Goal: Information Seeking & Learning: Learn about a topic

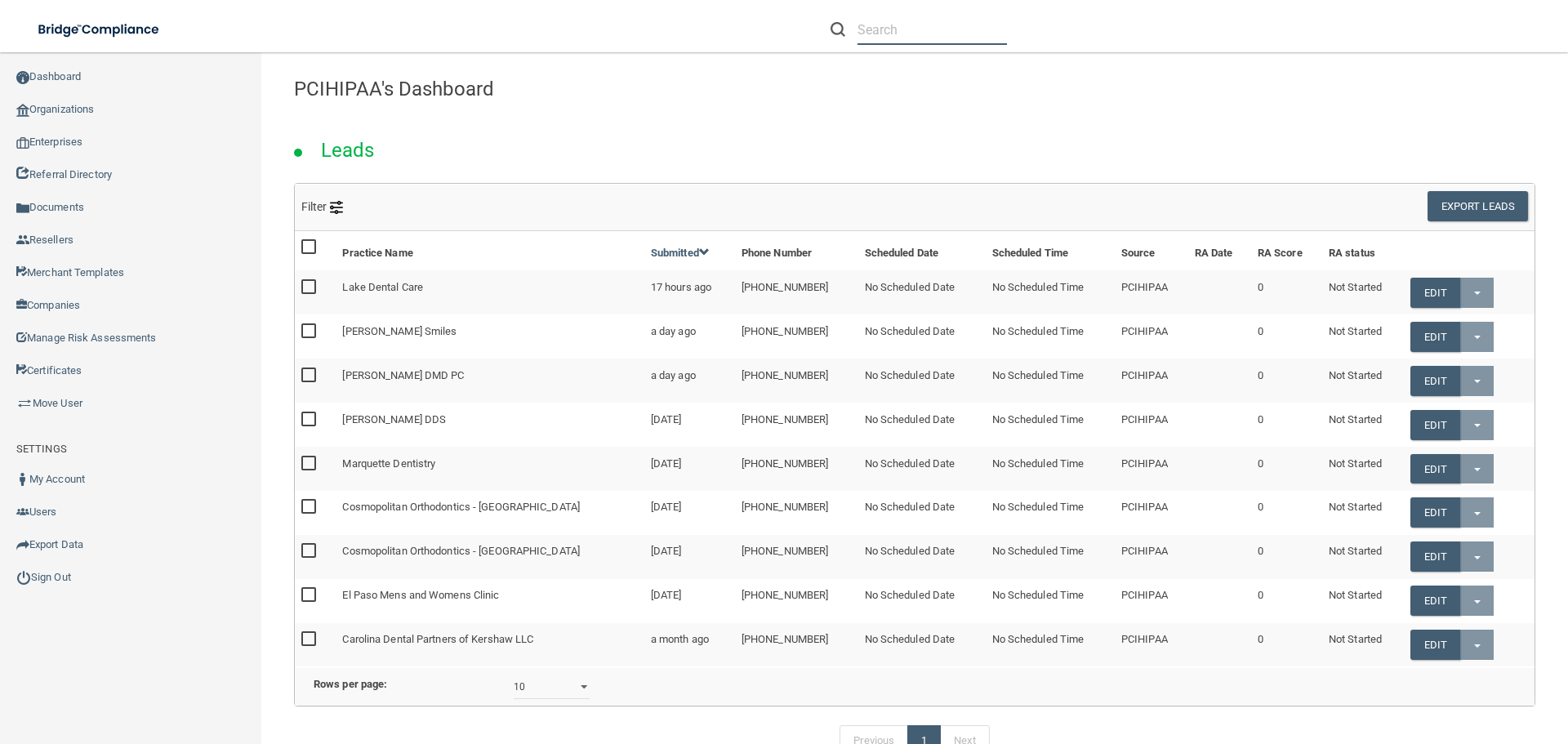
click at [956, 34] on input "text" at bounding box center [933, 29] width 150 height 30
click at [891, 34] on input "text" at bounding box center [933, 29] width 150 height 30
click at [975, 36] on input "sarahmaiertiobgyn" at bounding box center [933, 29] width 150 height 30
click at [889, 33] on input "sarahmaiertiobgyn" at bounding box center [933, 29] width 150 height 30
click at [992, 27] on input "sarah@maiertiobgyn" at bounding box center [933, 29] width 150 height 30
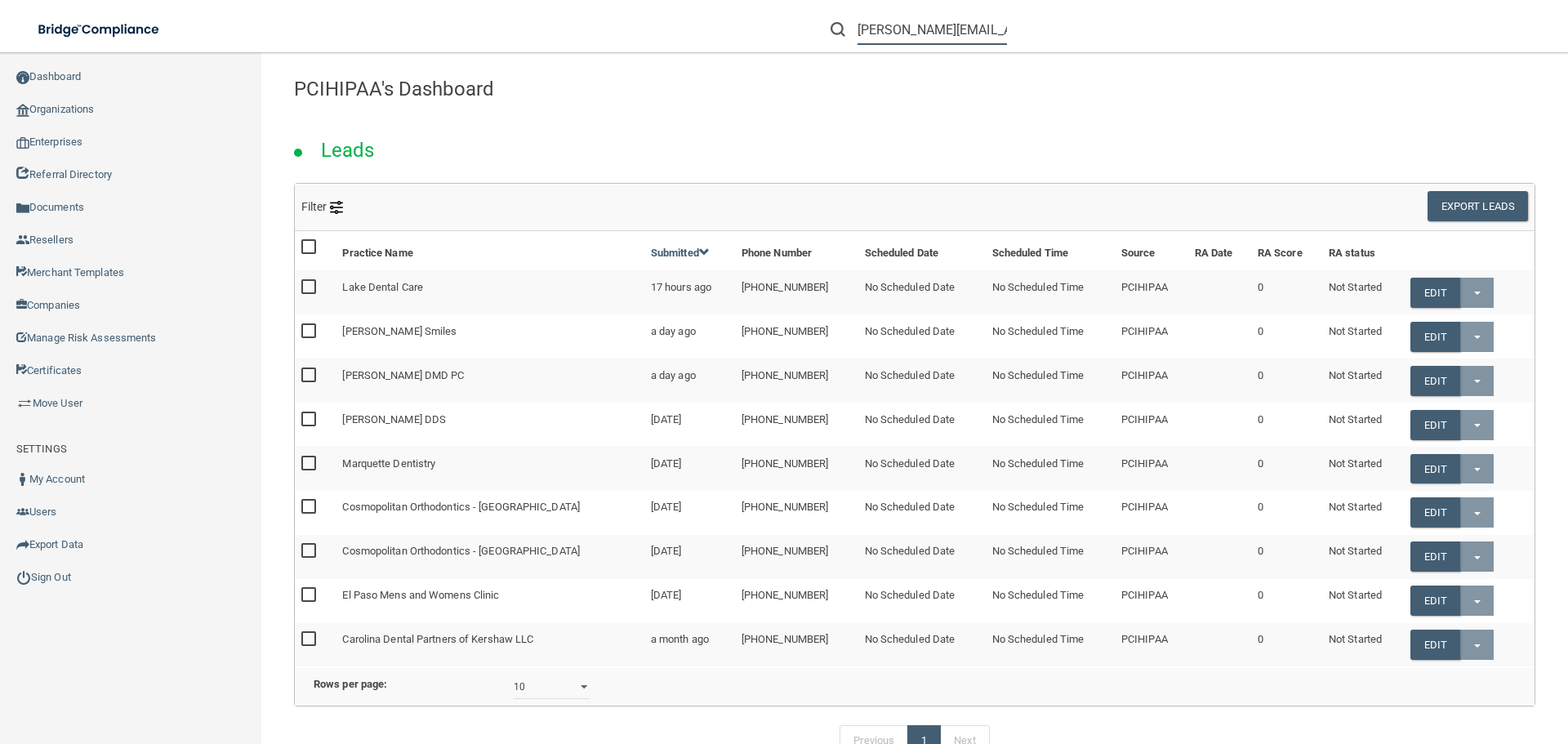
scroll to position [0, 8]
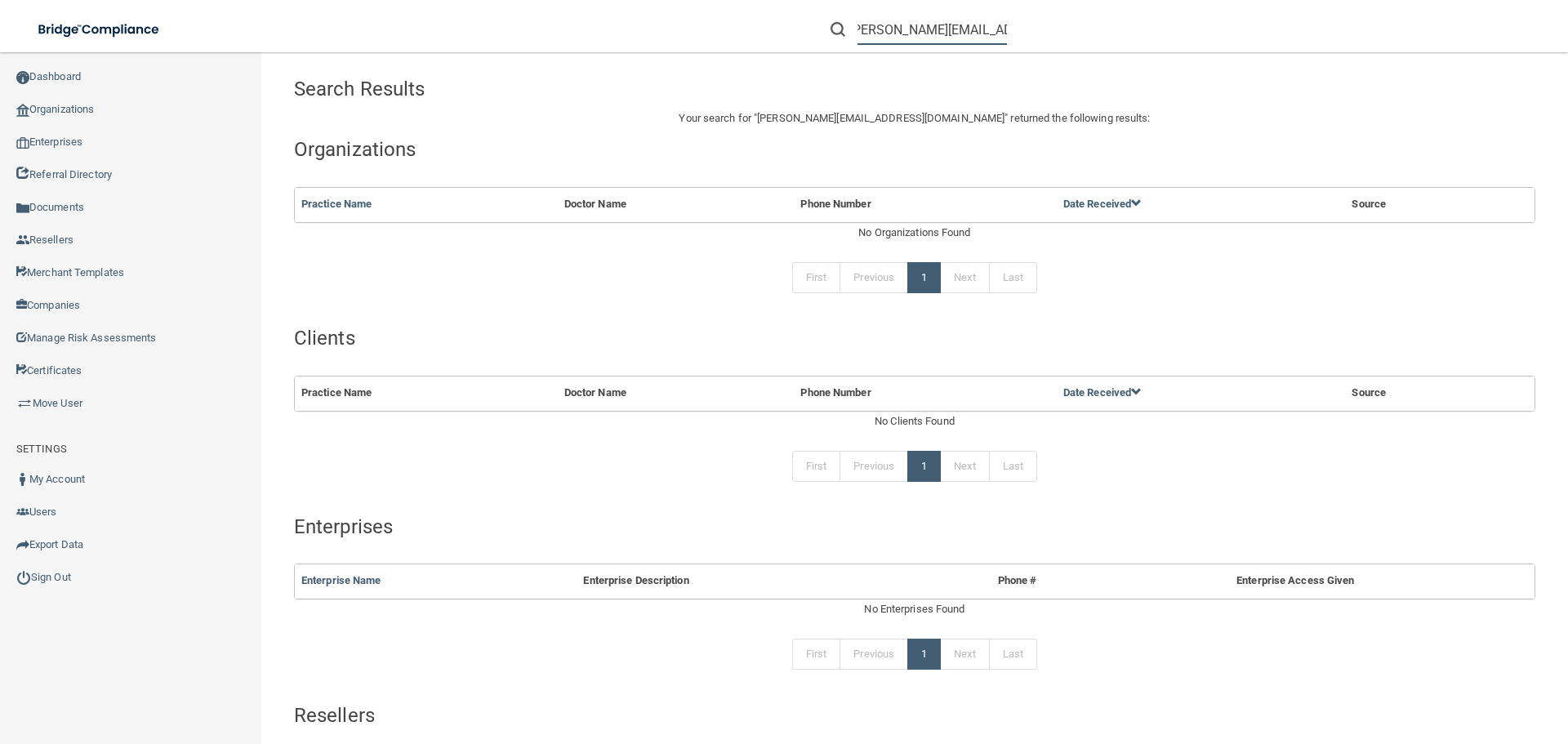
click at [932, 33] on input "sarah@maiertiobgyn.com" at bounding box center [933, 29] width 150 height 30
click at [932, 31] on input "sarah@maietriobgyn.com" at bounding box center [933, 29] width 150 height 30
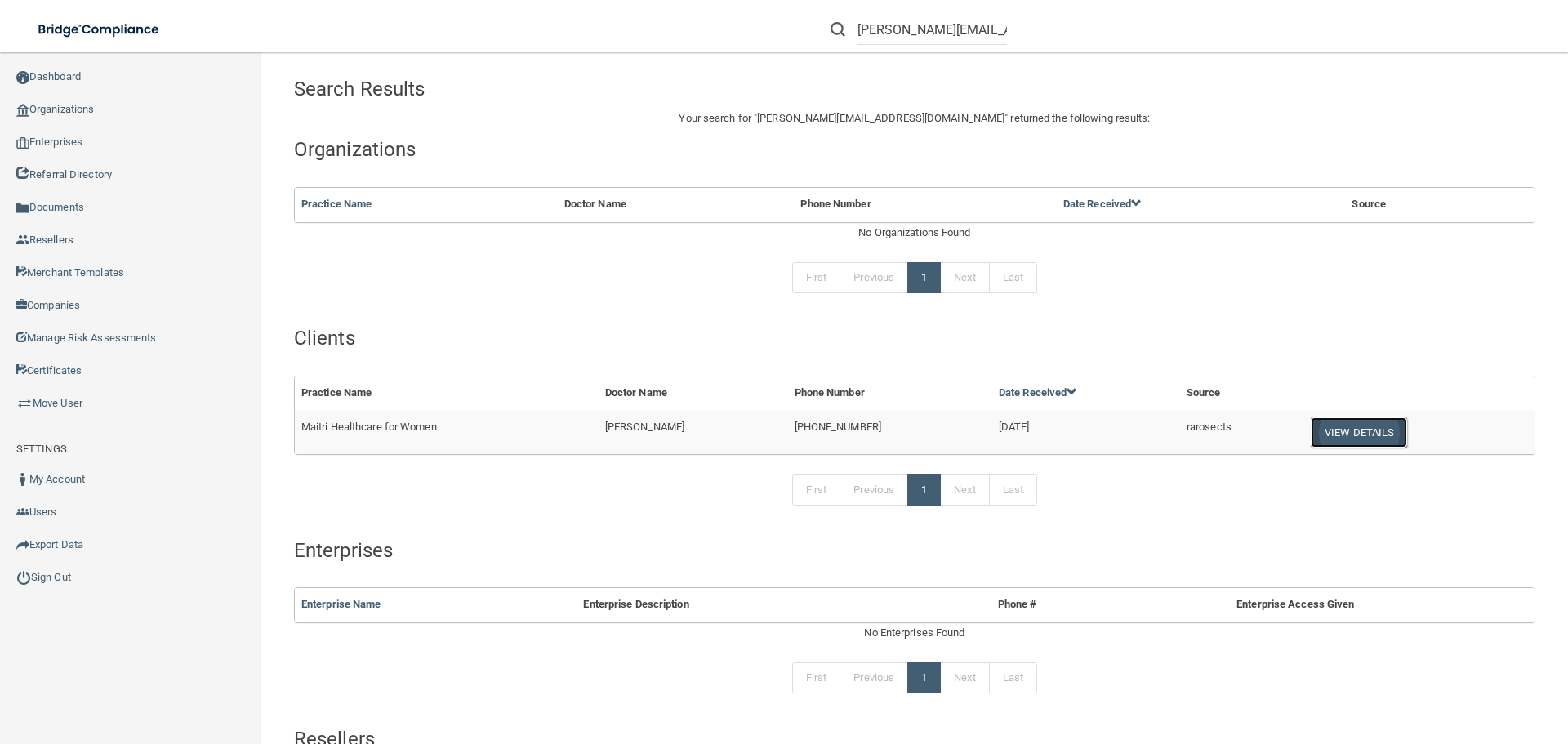
click at [1335, 427] on button "View Details" at bounding box center [1359, 432] width 97 height 30
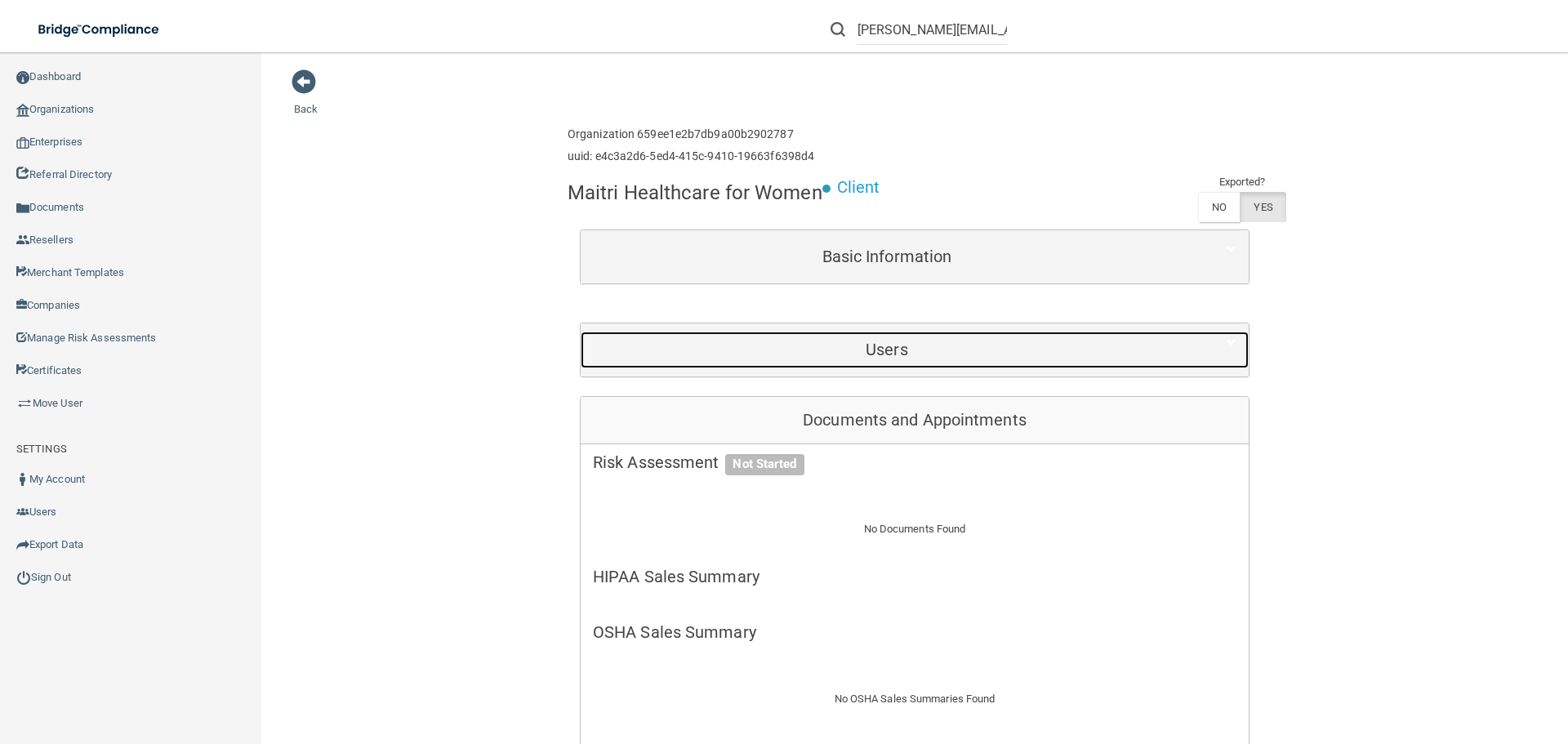
click at [754, 366] on div "Users" at bounding box center [887, 349] width 612 height 37
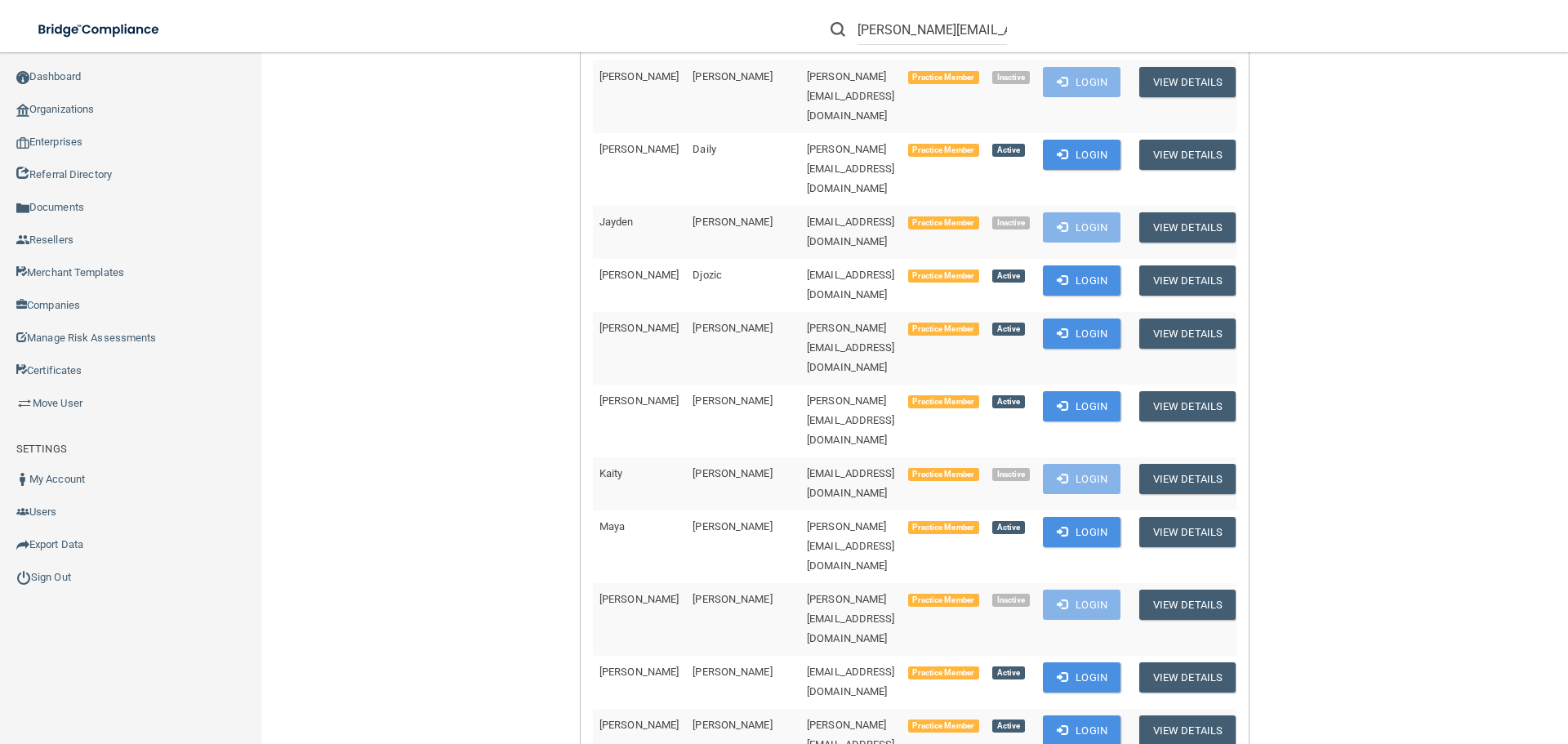
scroll to position [816, 0]
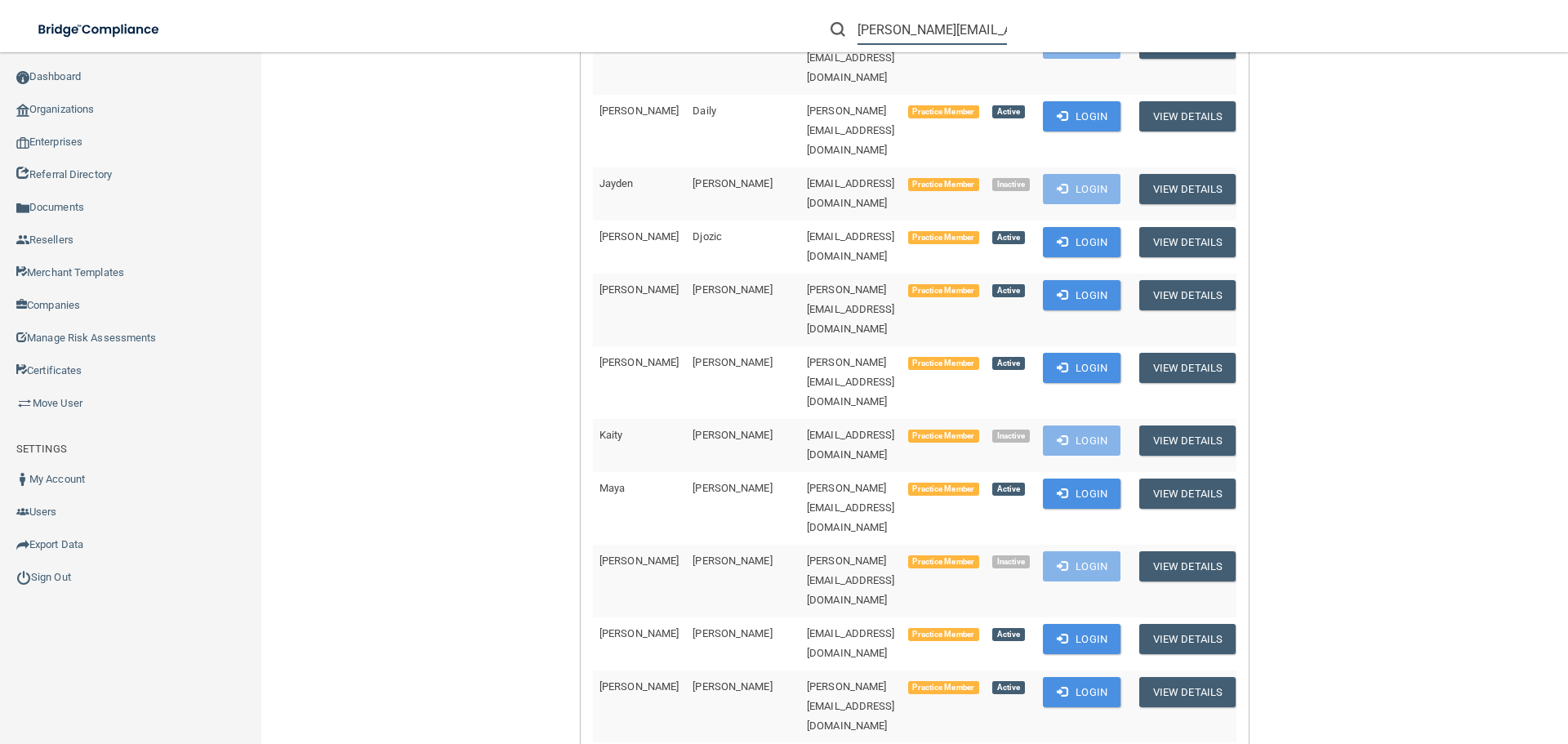
click at [892, 24] on input "[PERSON_NAME][EMAIL_ADDRESS][DOMAIN_NAME]" at bounding box center [933, 29] width 150 height 30
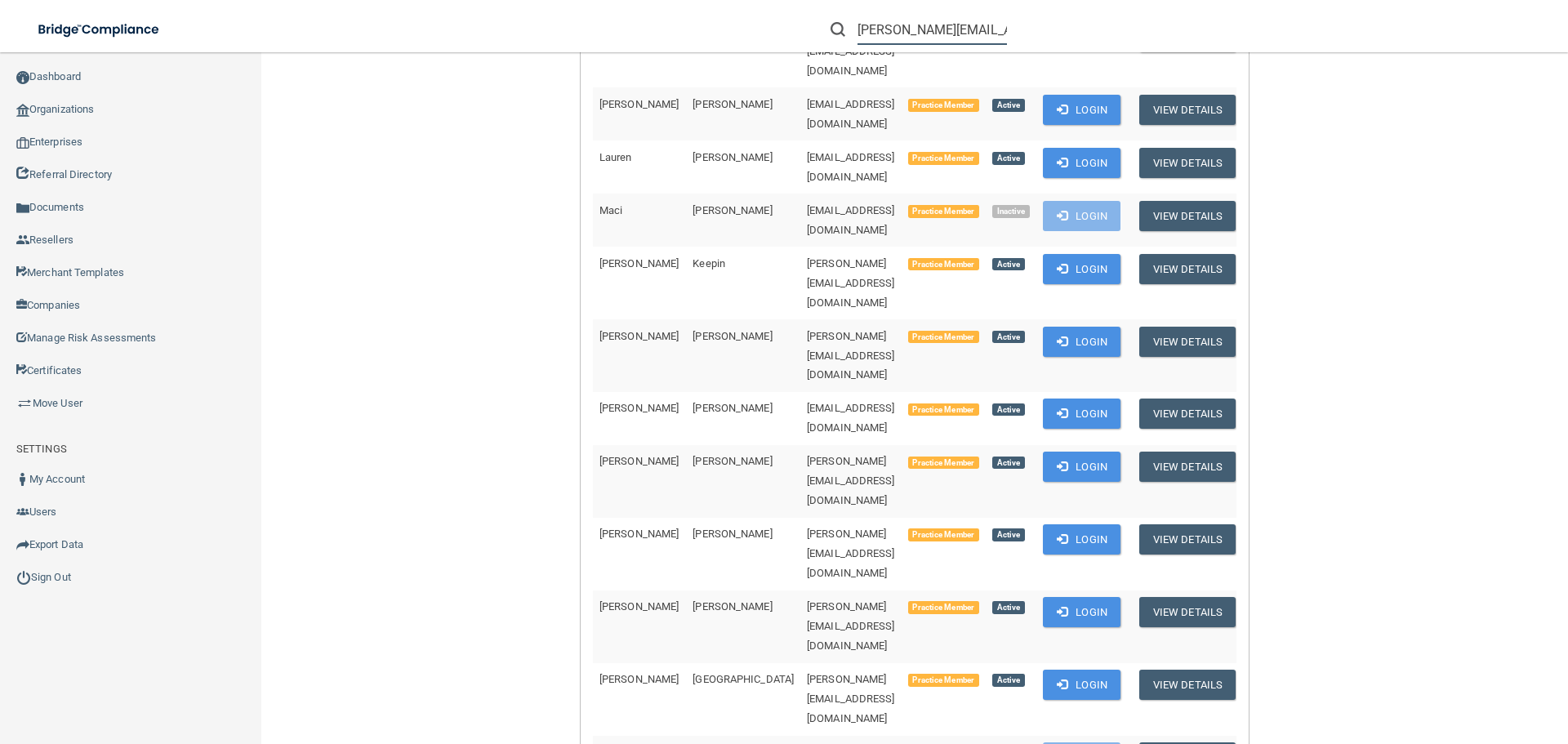
scroll to position [1960, 0]
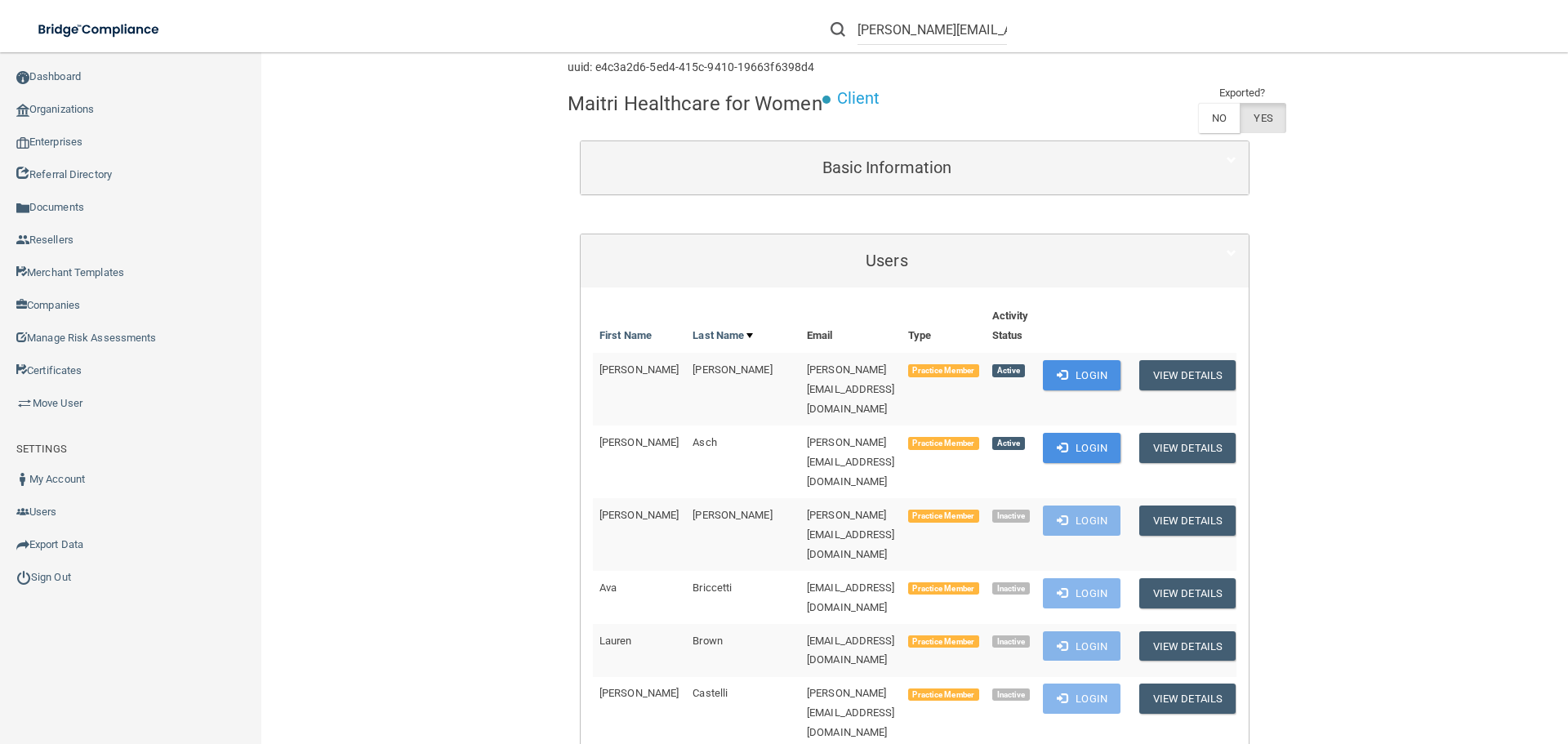
scroll to position [0, 0]
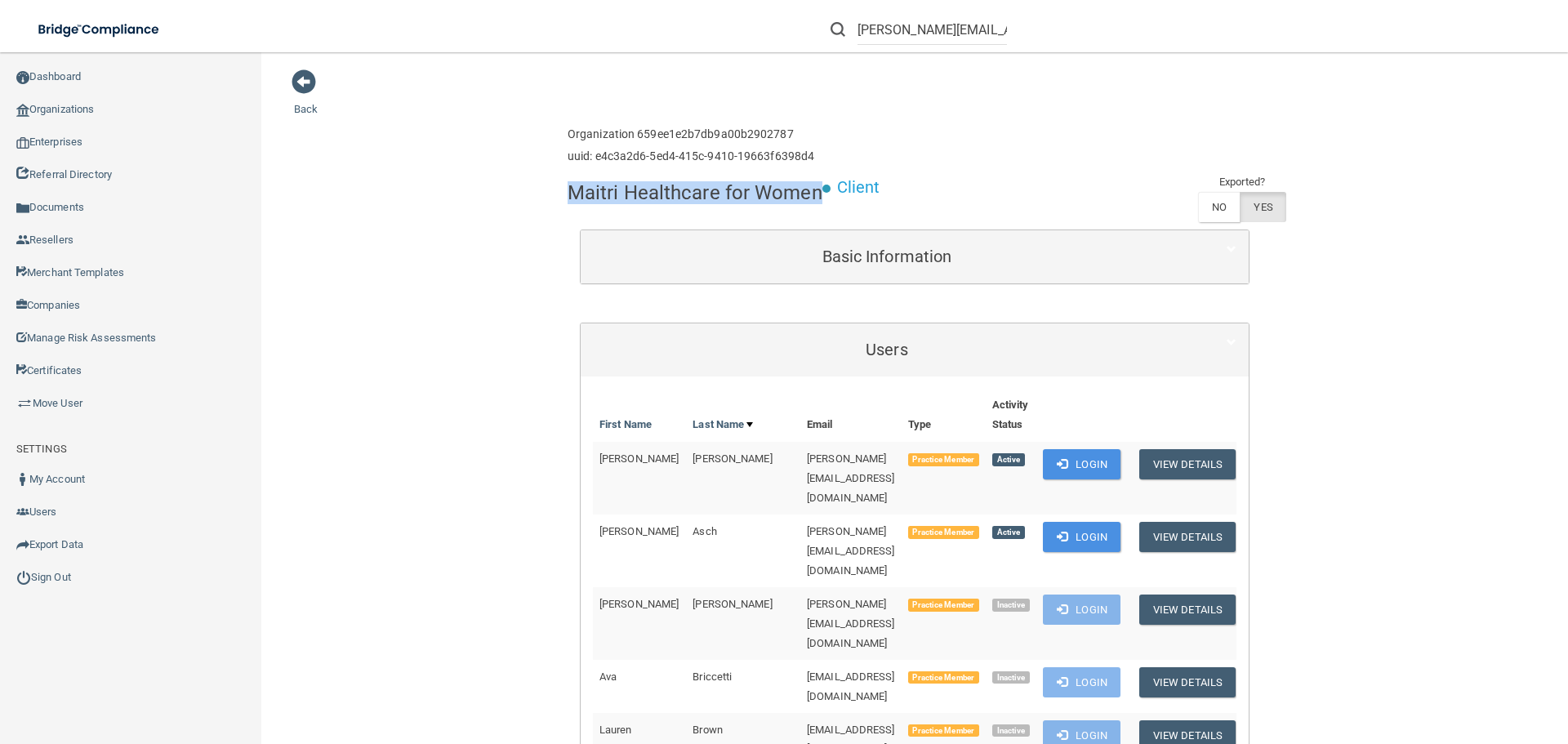
drag, startPoint x: 815, startPoint y: 193, endPoint x: 552, endPoint y: 192, distance: 263.0
copy h4 "Maitri Healthcare for Women"
click at [901, 25] on input "[PERSON_NAME][EMAIL_ADDRESS][DOMAIN_NAME]" at bounding box center [933, 29] width 150 height 30
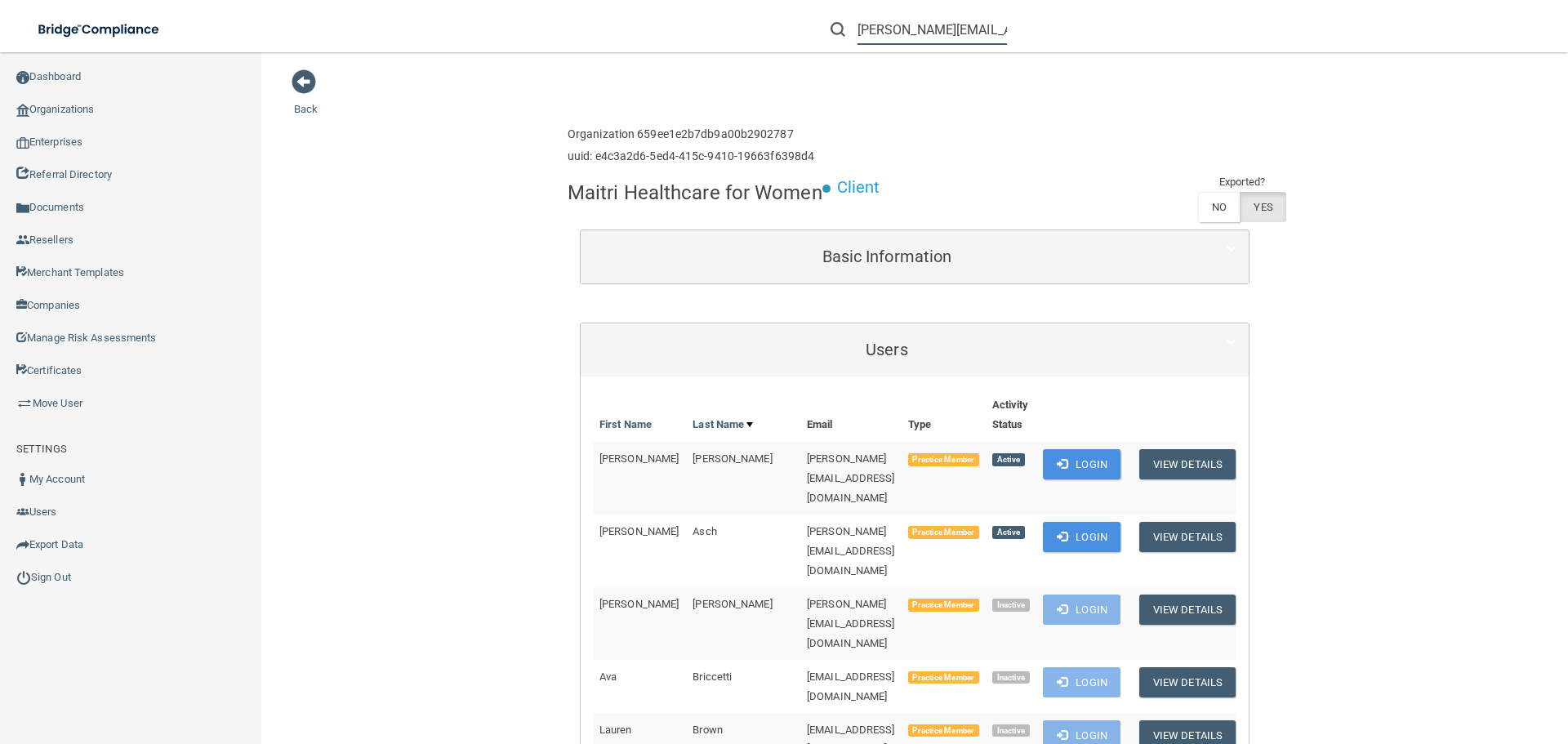
click at [901, 25] on input "[PERSON_NAME][EMAIL_ADDRESS][DOMAIN_NAME]" at bounding box center [933, 29] width 150 height 30
paste input "Blue Oak Oral Surgery & Dental Implant Center"
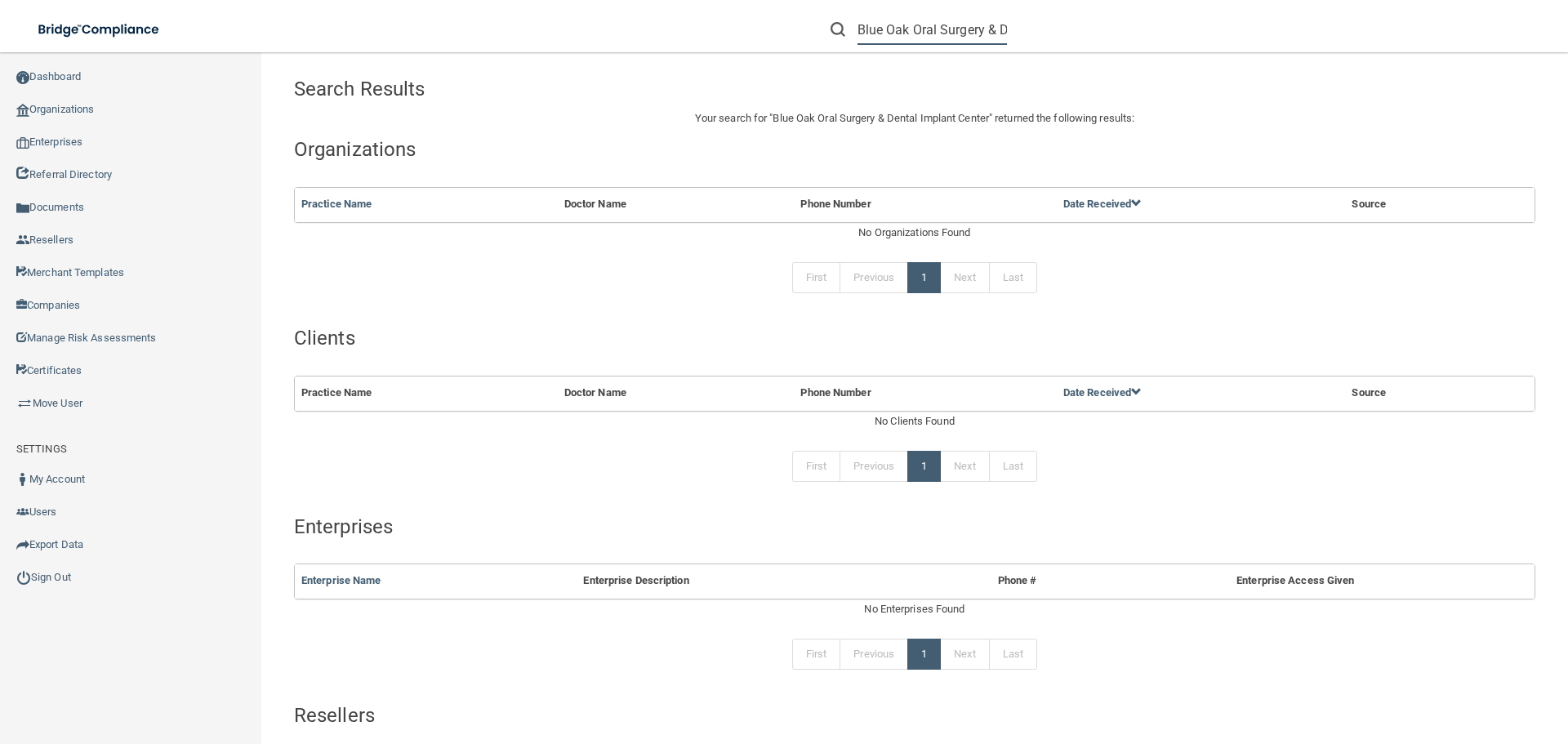
click at [881, 30] on input "Blue Oak Oral Surgery & Dental Implant Center" at bounding box center [933, 29] width 150 height 30
paste input "info@blueoakos.com"
click at [923, 49] on li "info@blueoakos.com" at bounding box center [919, 29] width 201 height 59
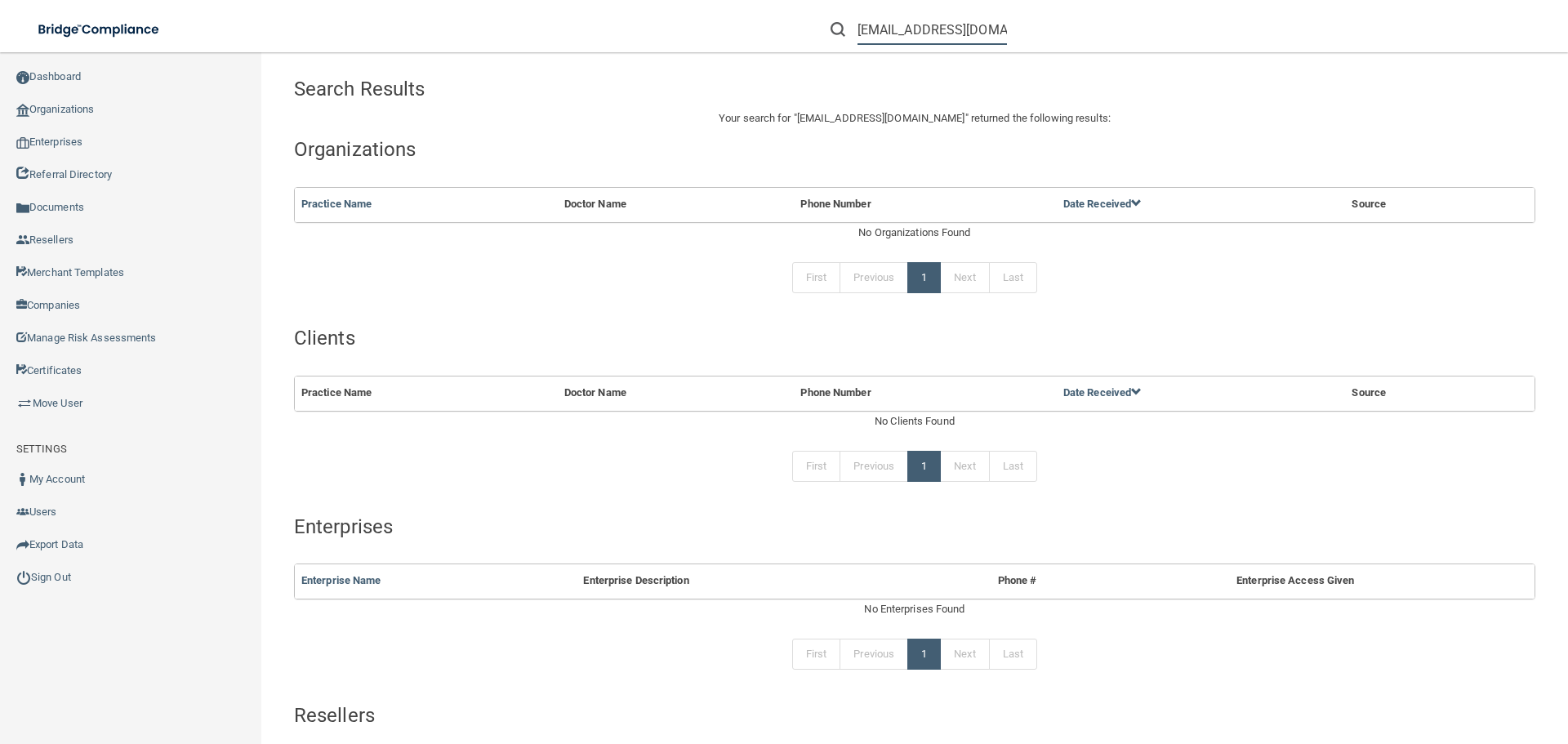
click at [930, 21] on input "info@blueoakos.com" at bounding box center [933, 29] width 150 height 30
paste input "blueoakoms@gmail"
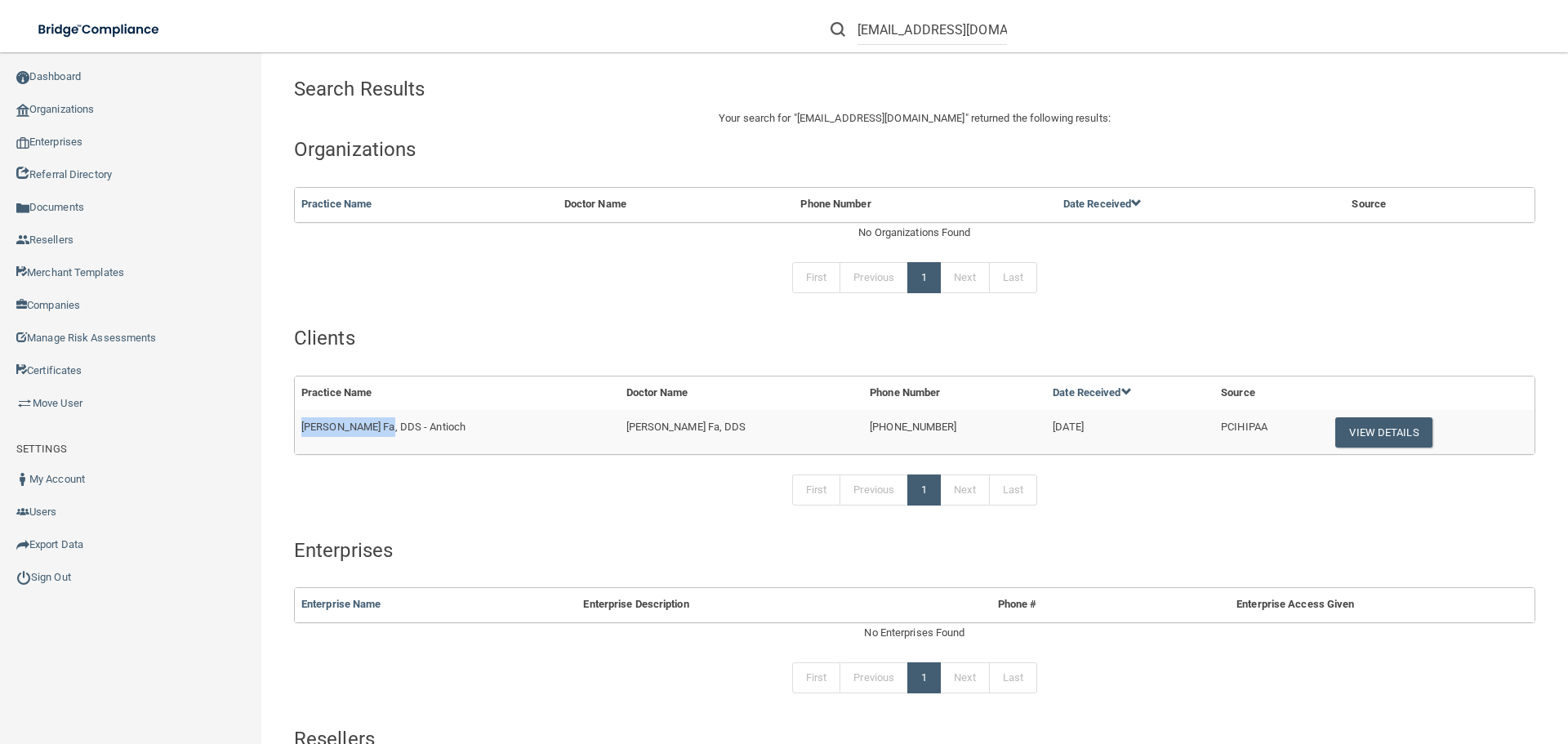
drag, startPoint x: 383, startPoint y: 423, endPoint x: 303, endPoint y: 424, distance: 80.0
click at [303, 424] on span "Jesse M. Fa, DDS - Antioch" at bounding box center [384, 427] width 164 height 13
copy span "Jesse M. Fa, DDS"
click at [939, 27] on input "blueoakoms@gmail.com" at bounding box center [933, 29] width 150 height 30
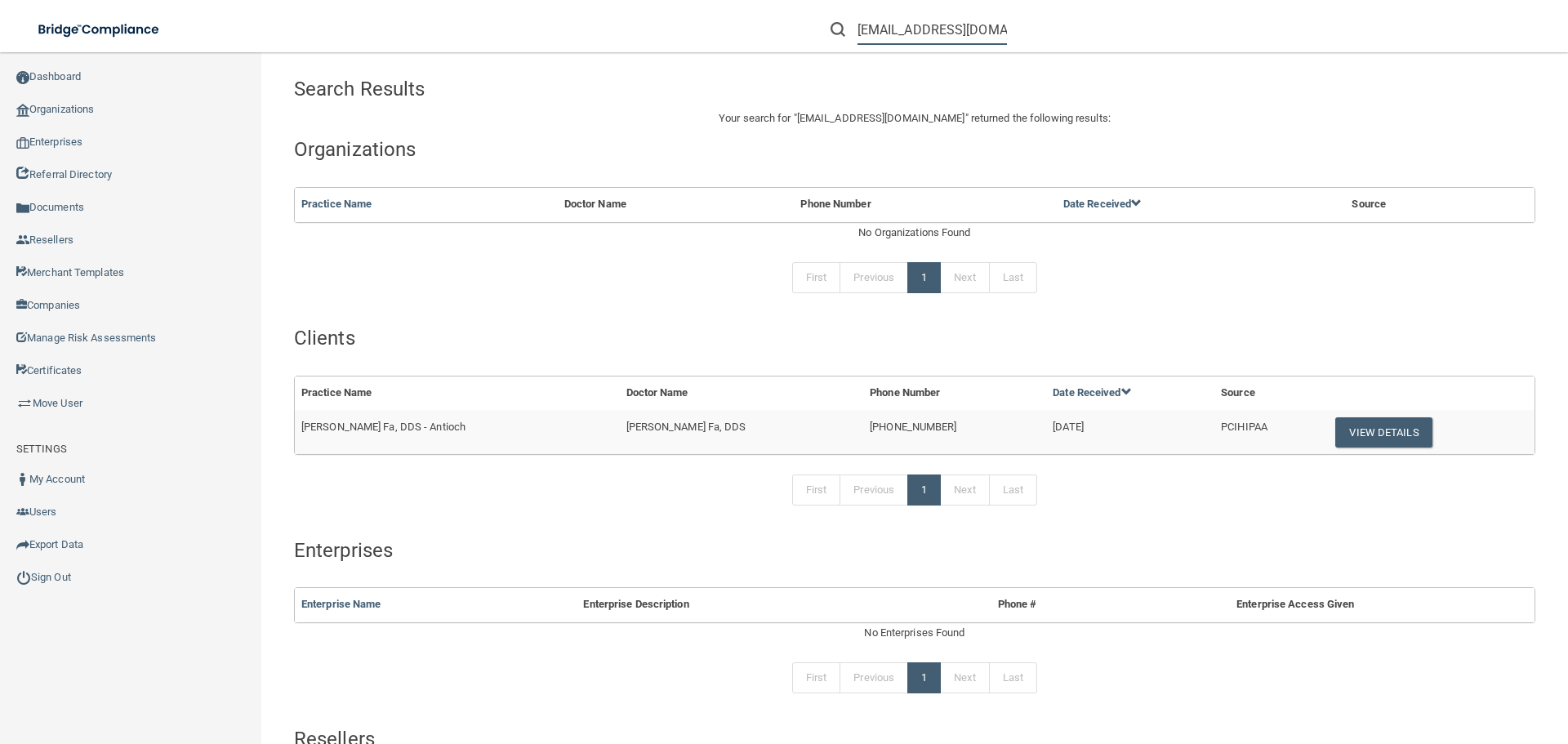
click at [939, 27] on input "blueoakoms@gmail.com" at bounding box center [933, 29] width 150 height 30
paste input "Jesse M. Fa, DDS"
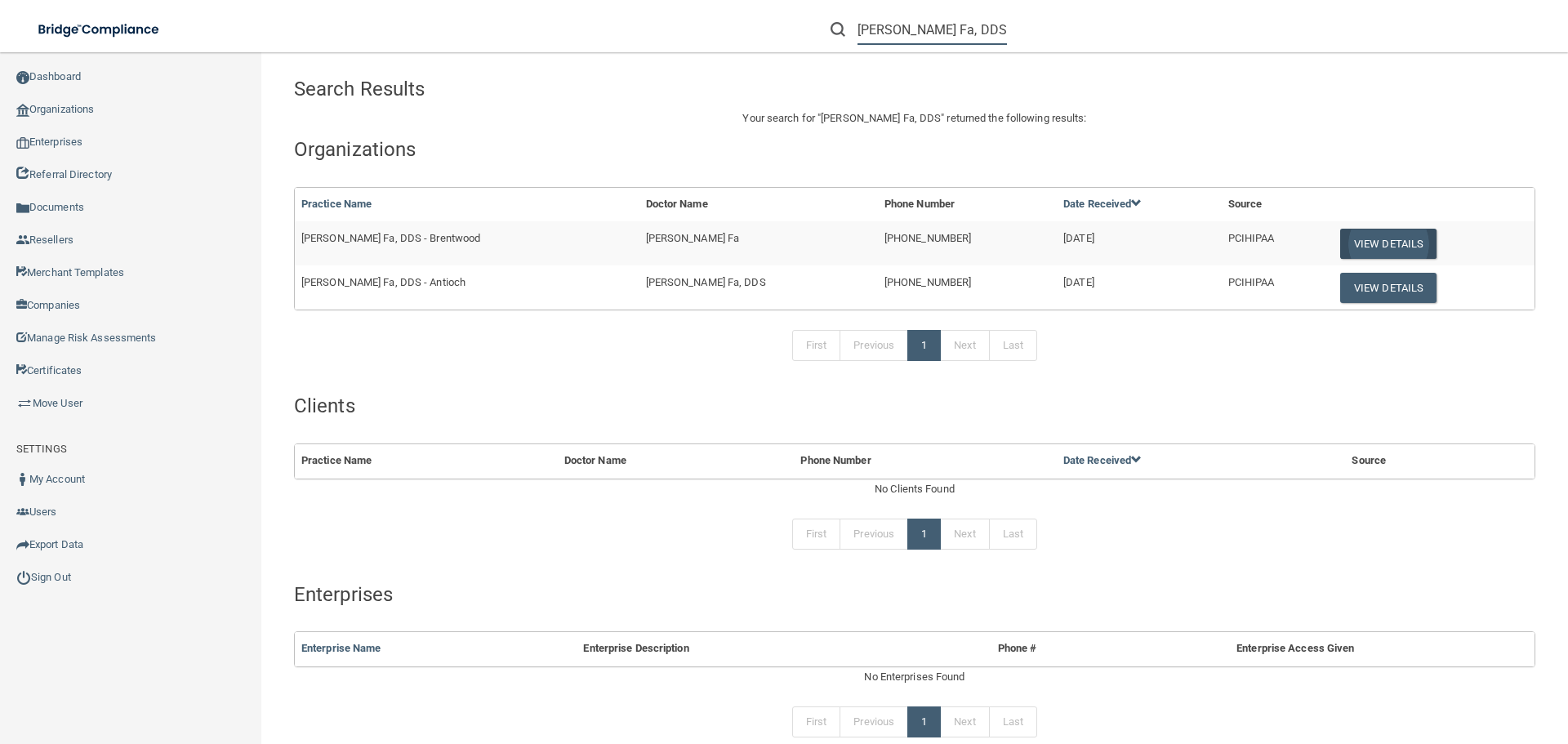
type input "Jesse M. Fa, DDS"
click at [1346, 246] on button "View Details" at bounding box center [1388, 243] width 97 height 30
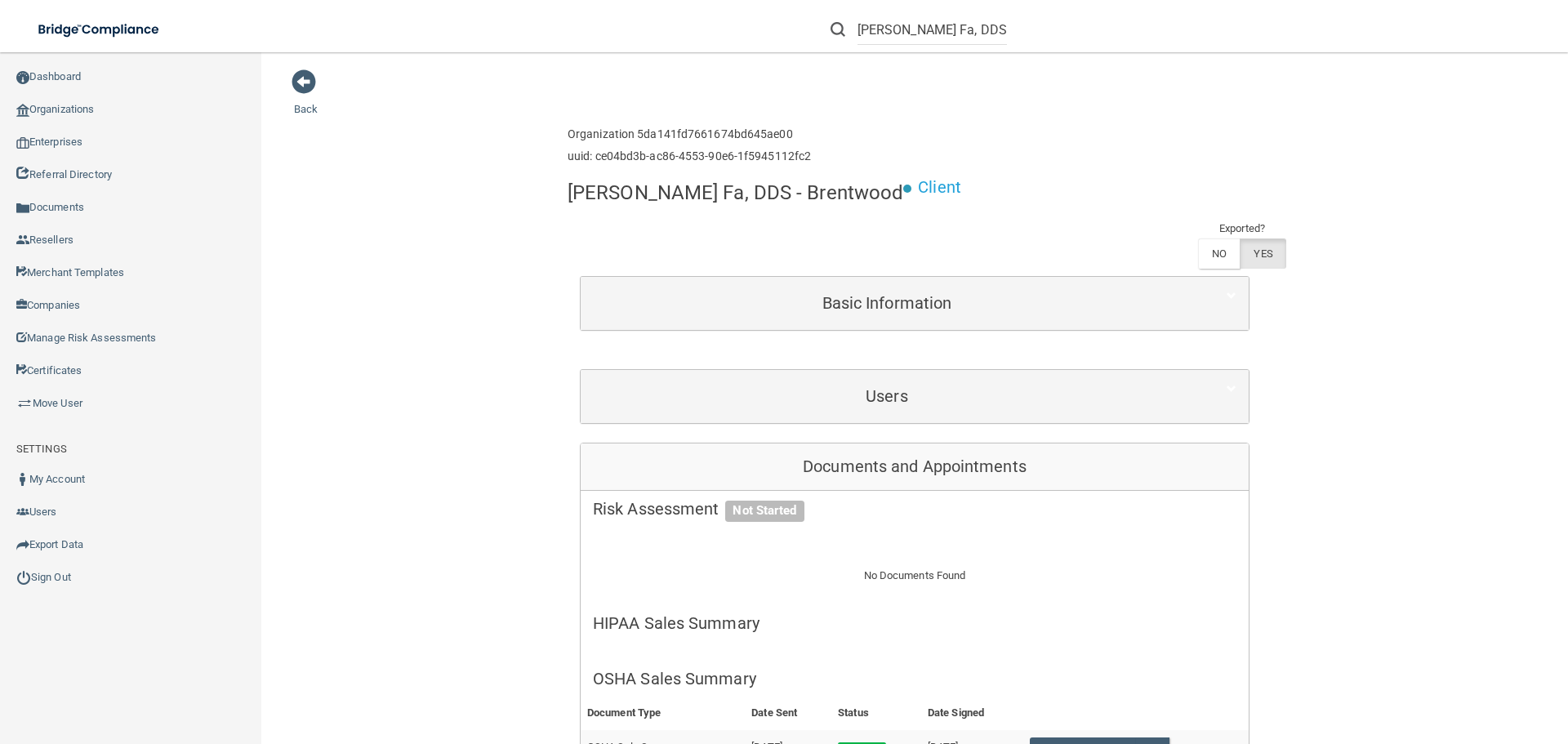
click at [899, 370] on div "Users" at bounding box center [915, 396] width 668 height 53
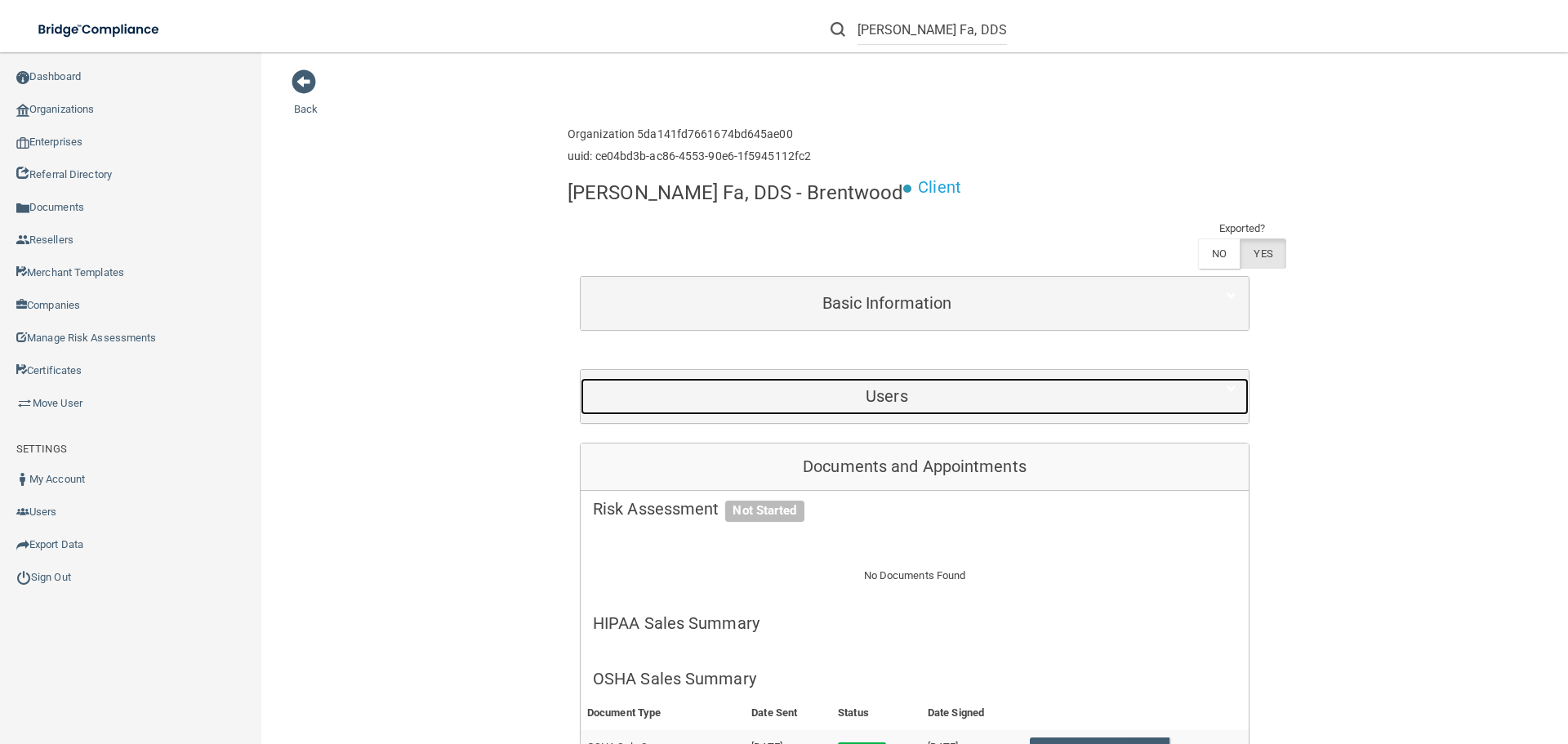
click at [895, 387] on h5 "Users" at bounding box center [887, 396] width 588 height 18
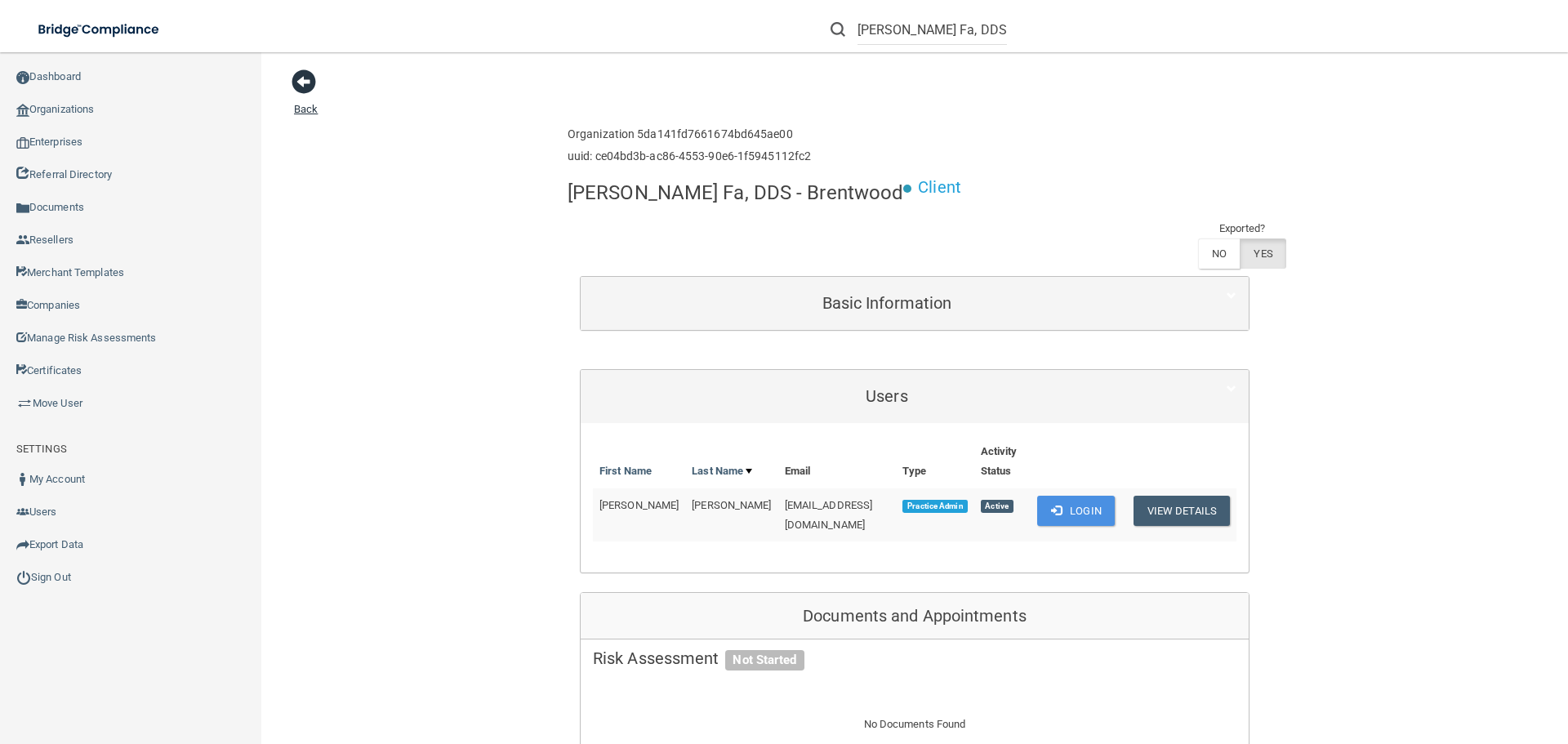
click at [309, 85] on span at bounding box center [303, 81] width 24 height 24
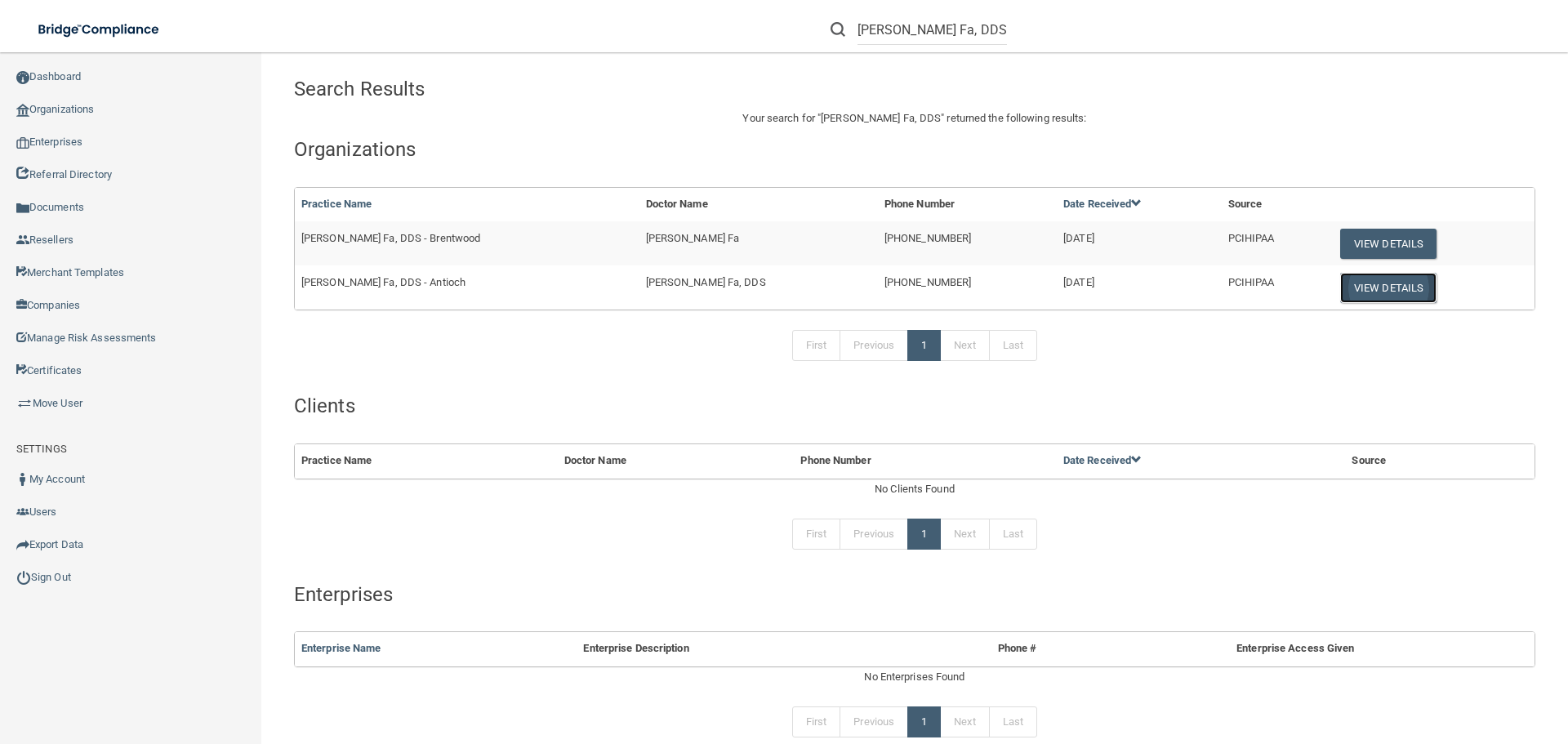
click at [1354, 286] on button "View Details" at bounding box center [1388, 287] width 97 height 30
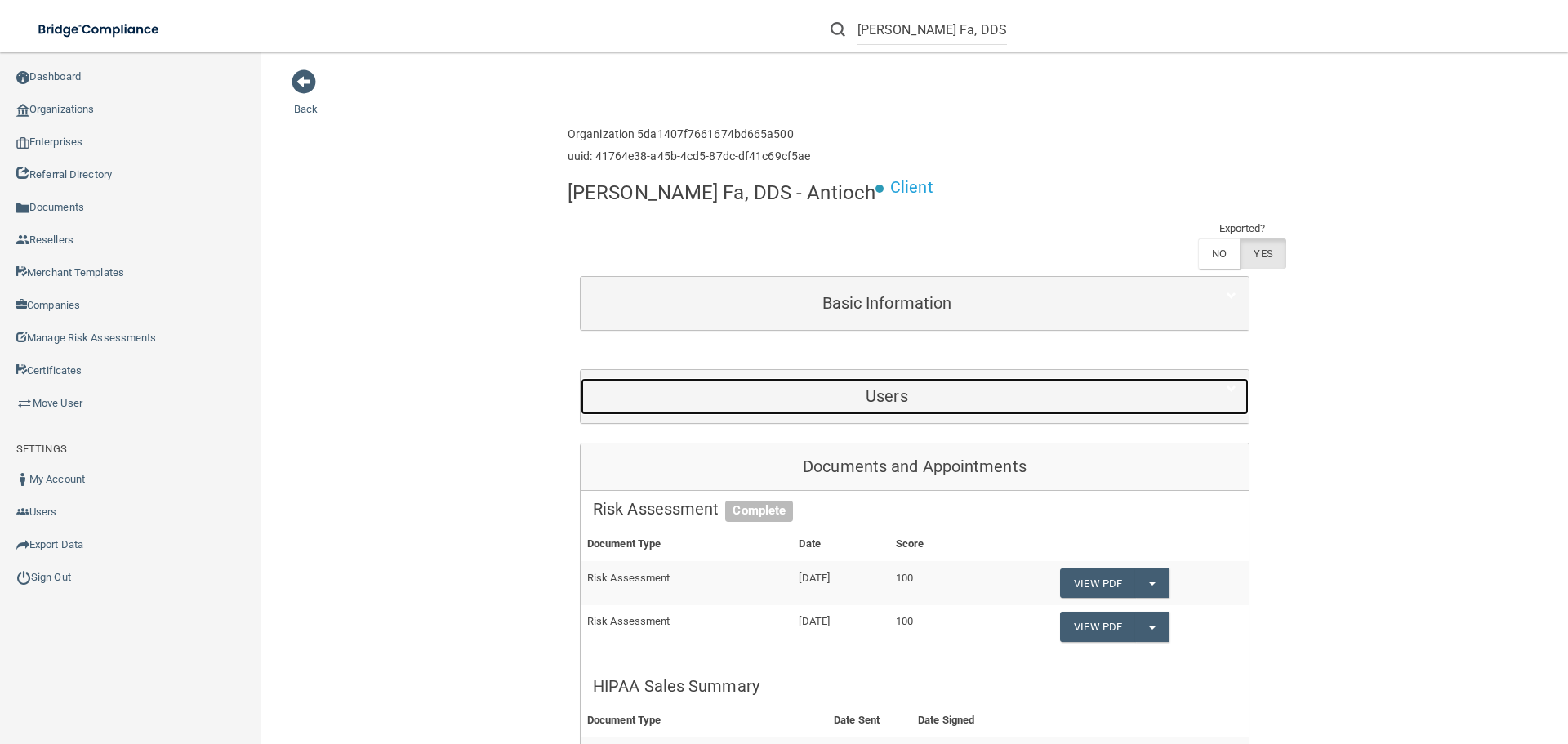
click at [812, 387] on h5 "Users" at bounding box center [887, 396] width 588 height 18
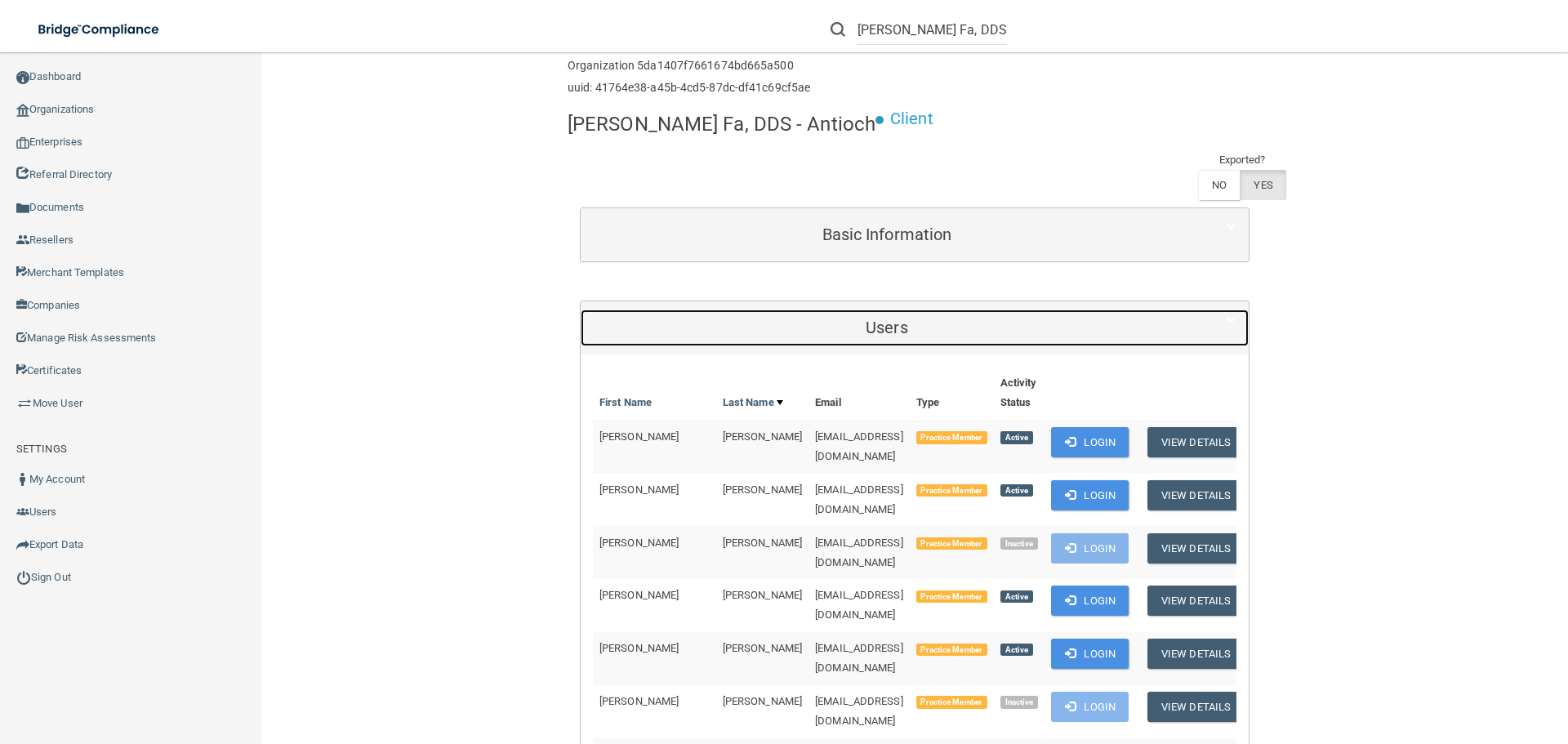
scroll to position [245, 0]
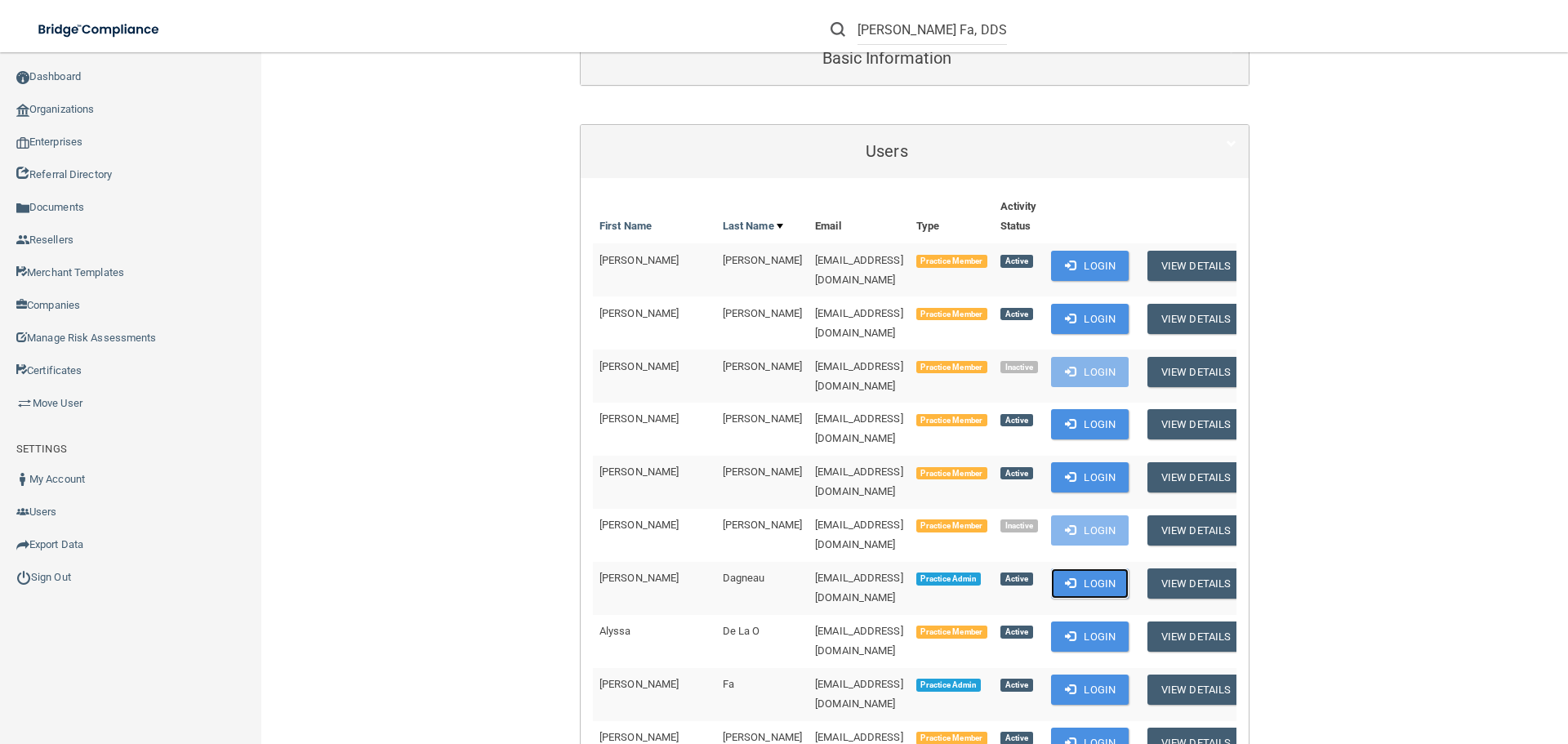
click at [1056, 568] on button "Login" at bounding box center [1090, 582] width 78 height 30
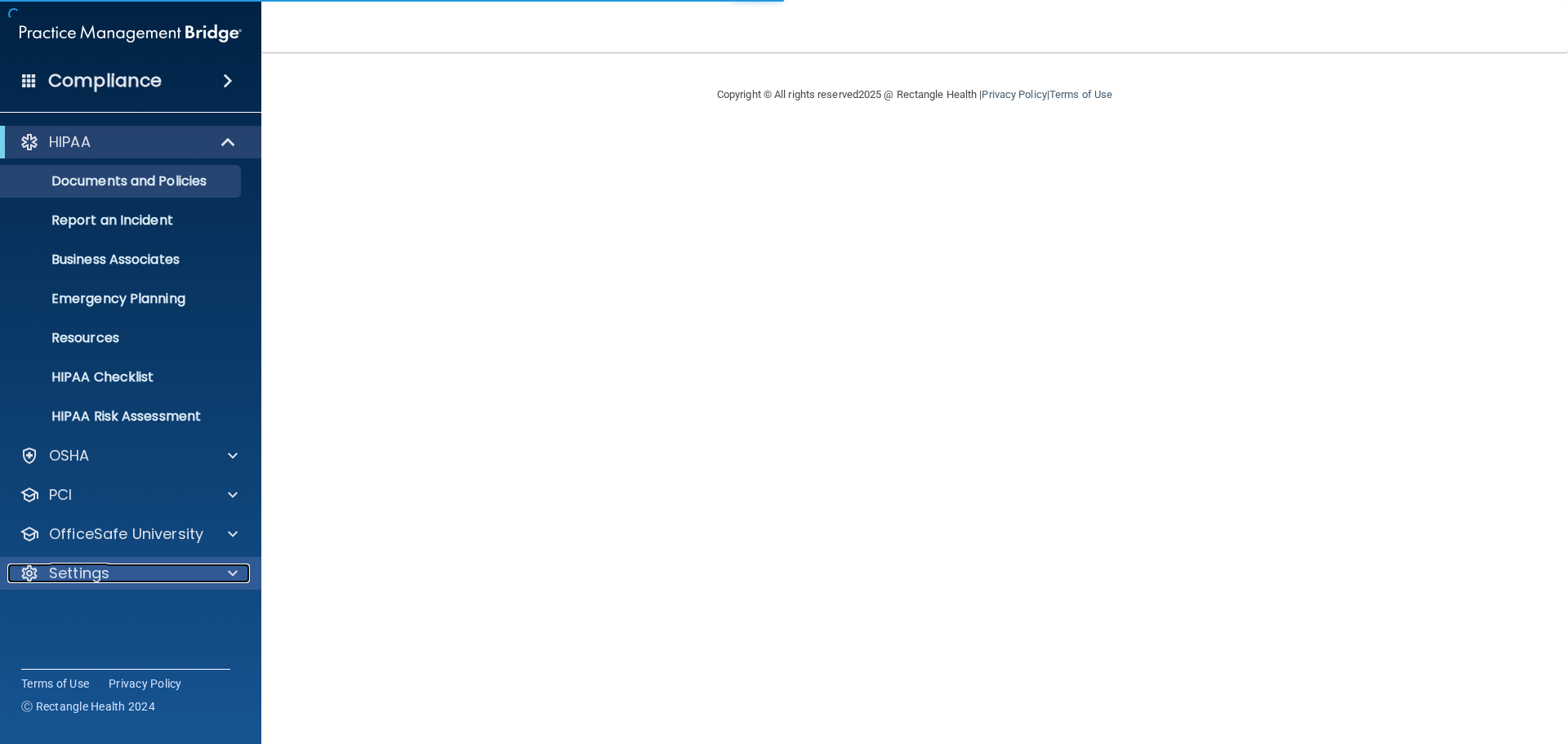
click at [134, 568] on div "Settings" at bounding box center [108, 573] width 202 height 20
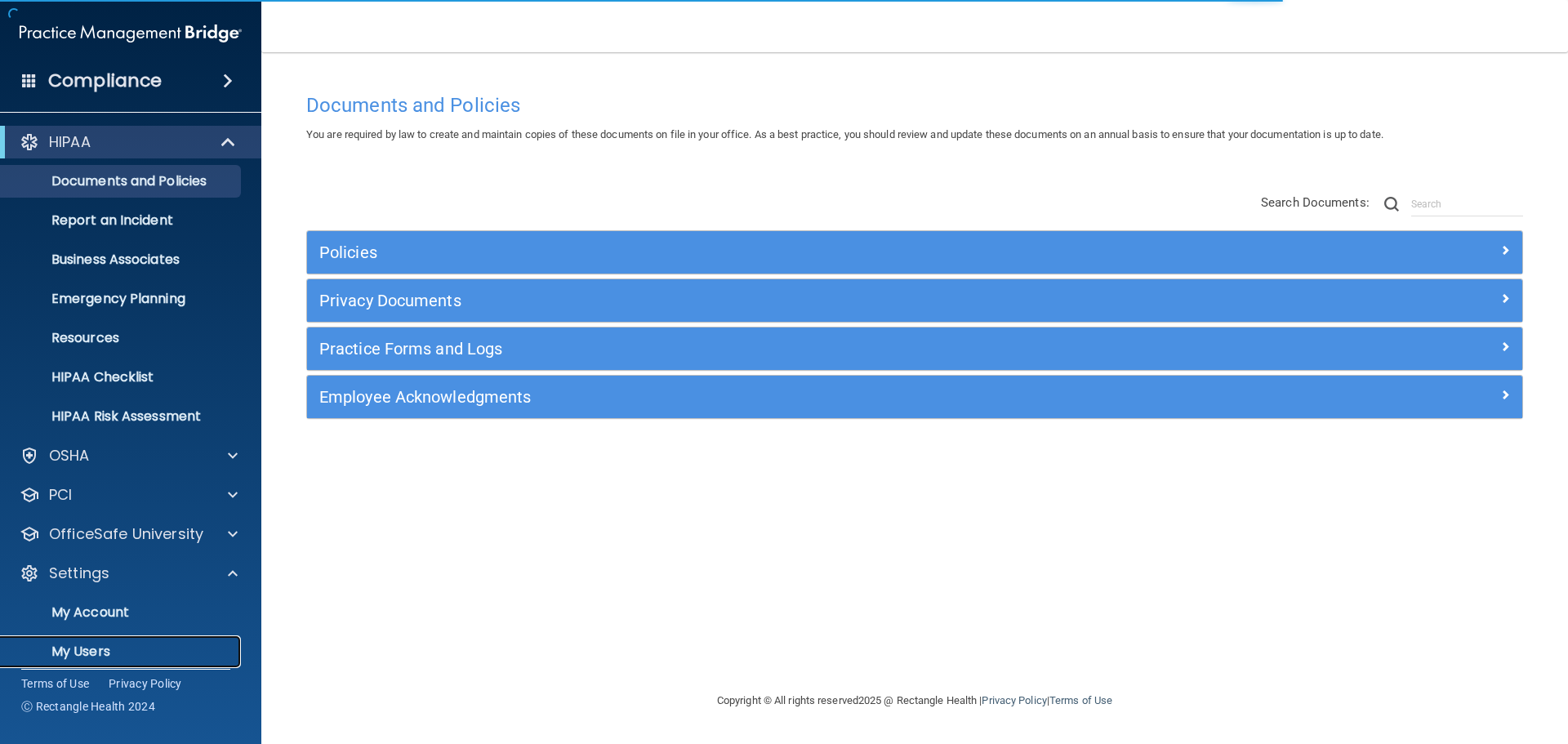
click at [116, 652] on p "My Users" at bounding box center [122, 652] width 223 height 16
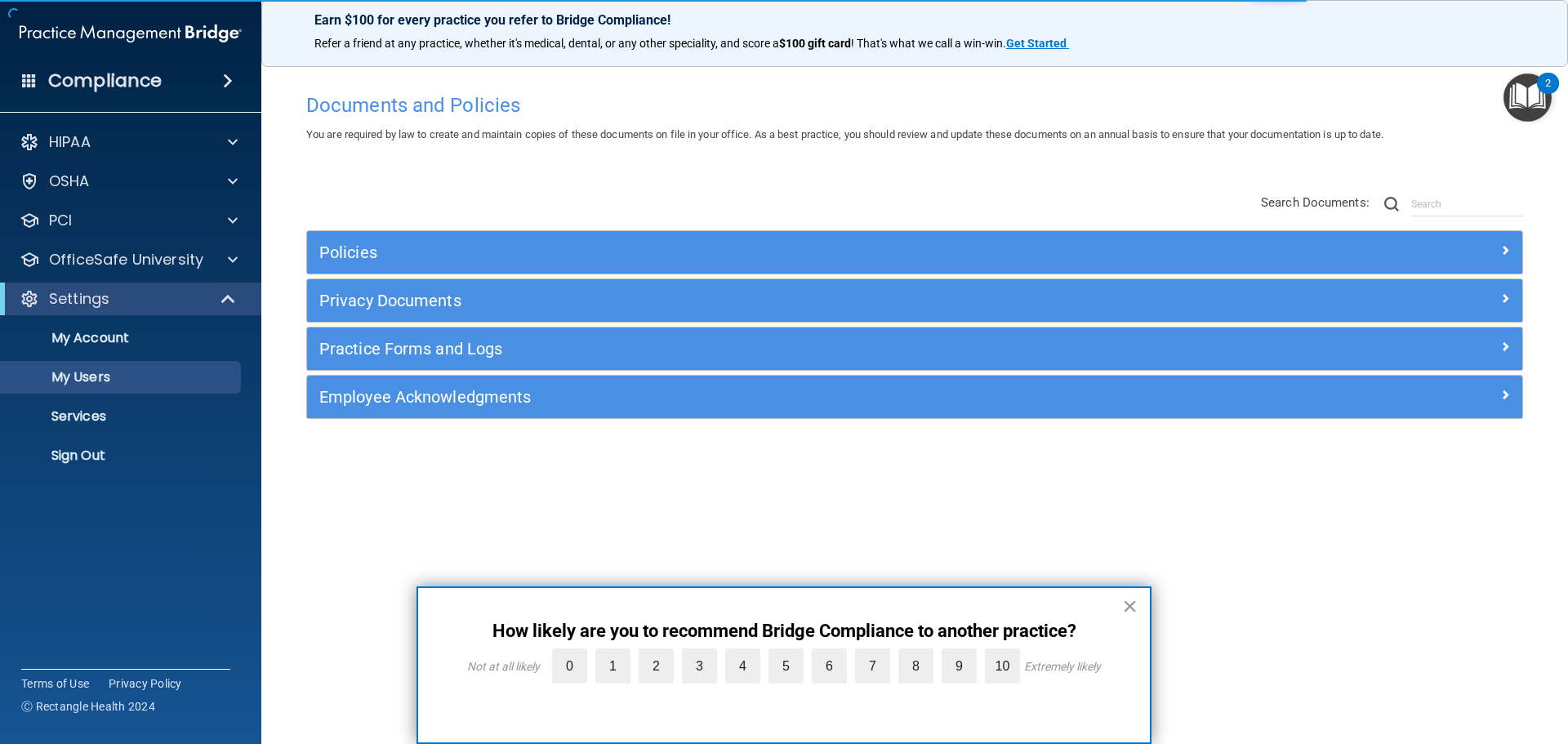
click at [1134, 607] on button "×" at bounding box center [1130, 606] width 15 height 26
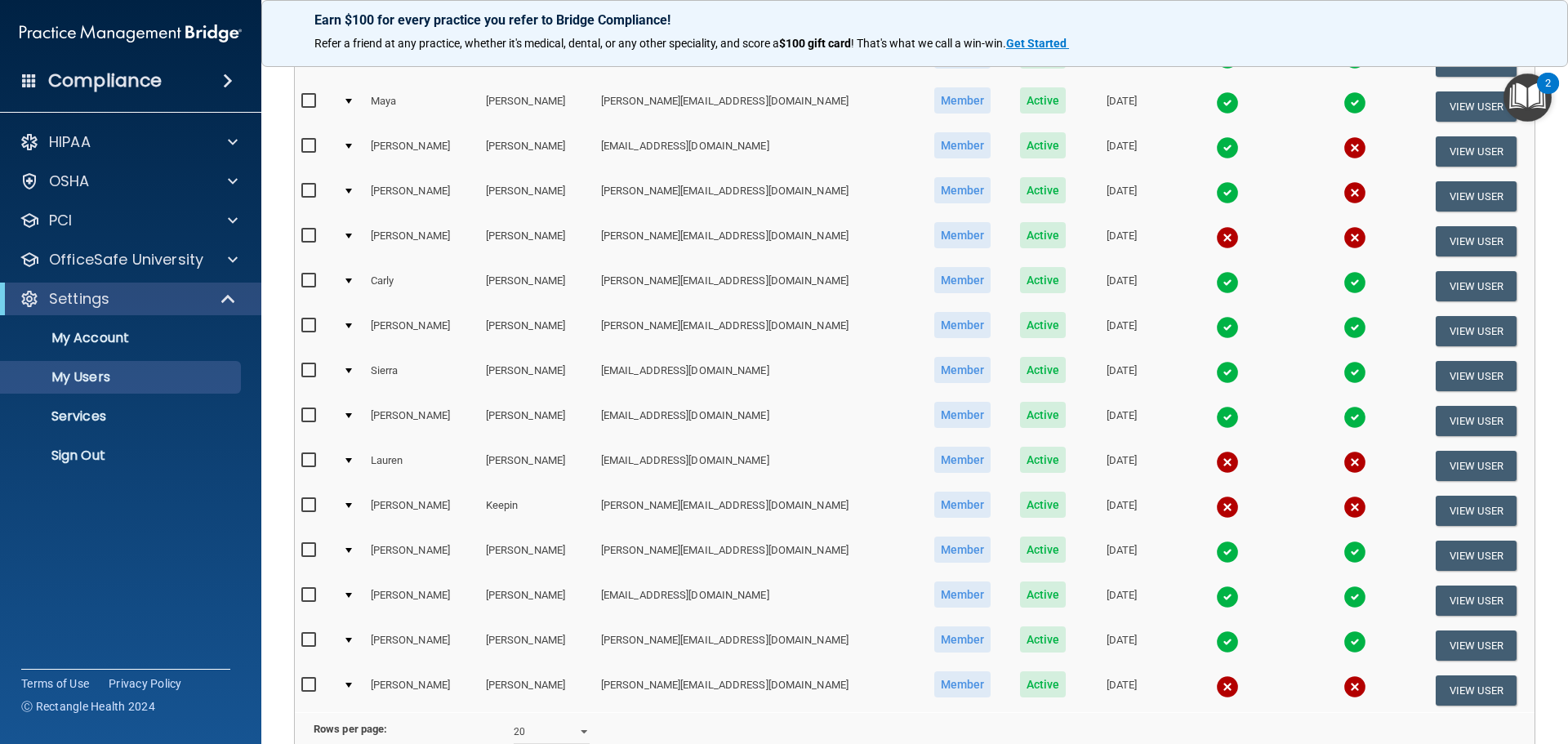
scroll to position [608, 0]
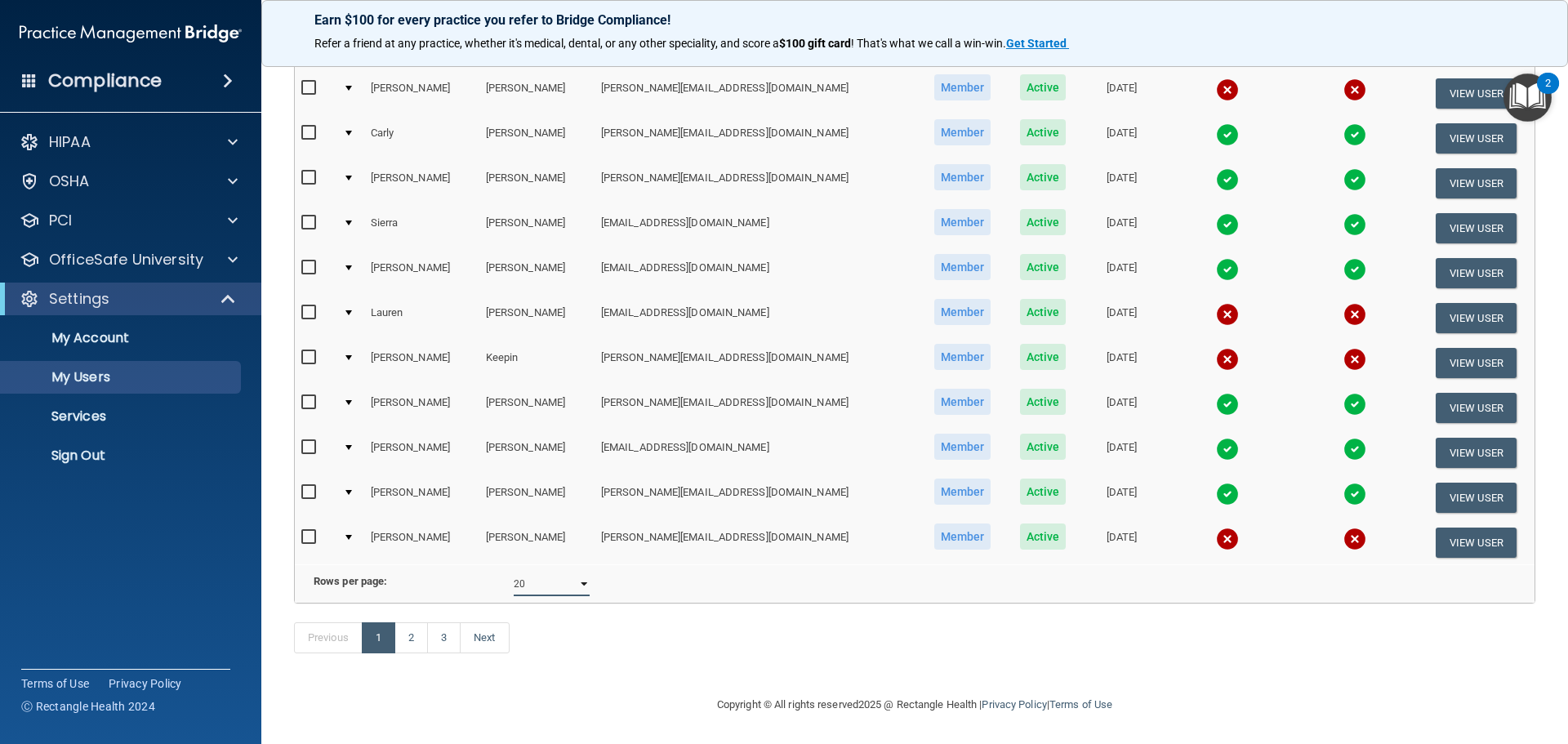
drag, startPoint x: 583, startPoint y: 560, endPoint x: 572, endPoint y: 568, distance: 13.6
click at [583, 572] on select "10 20 30 40 all" at bounding box center [552, 583] width 76 height 24
drag, startPoint x: 572, startPoint y: 568, endPoint x: 565, endPoint y: 578, distance: 12.2
click at [572, 572] on select "10 20 30 40 all" at bounding box center [552, 583] width 76 height 24
click at [561, 572] on select "10 20 30 40 all" at bounding box center [552, 583] width 76 height 24
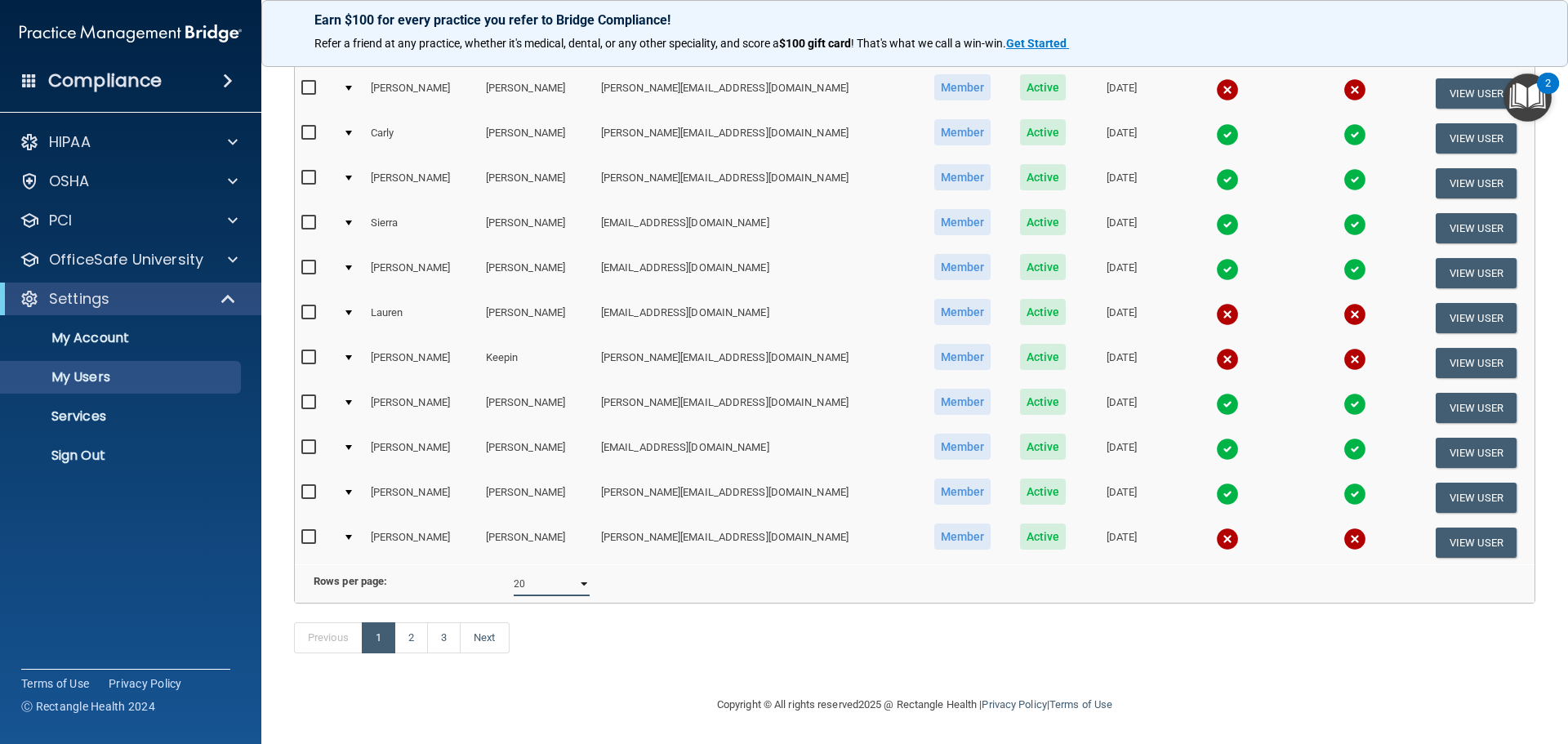
select select "47"
click at [514, 572] on select "10 20 30 40 all" at bounding box center [552, 583] width 76 height 24
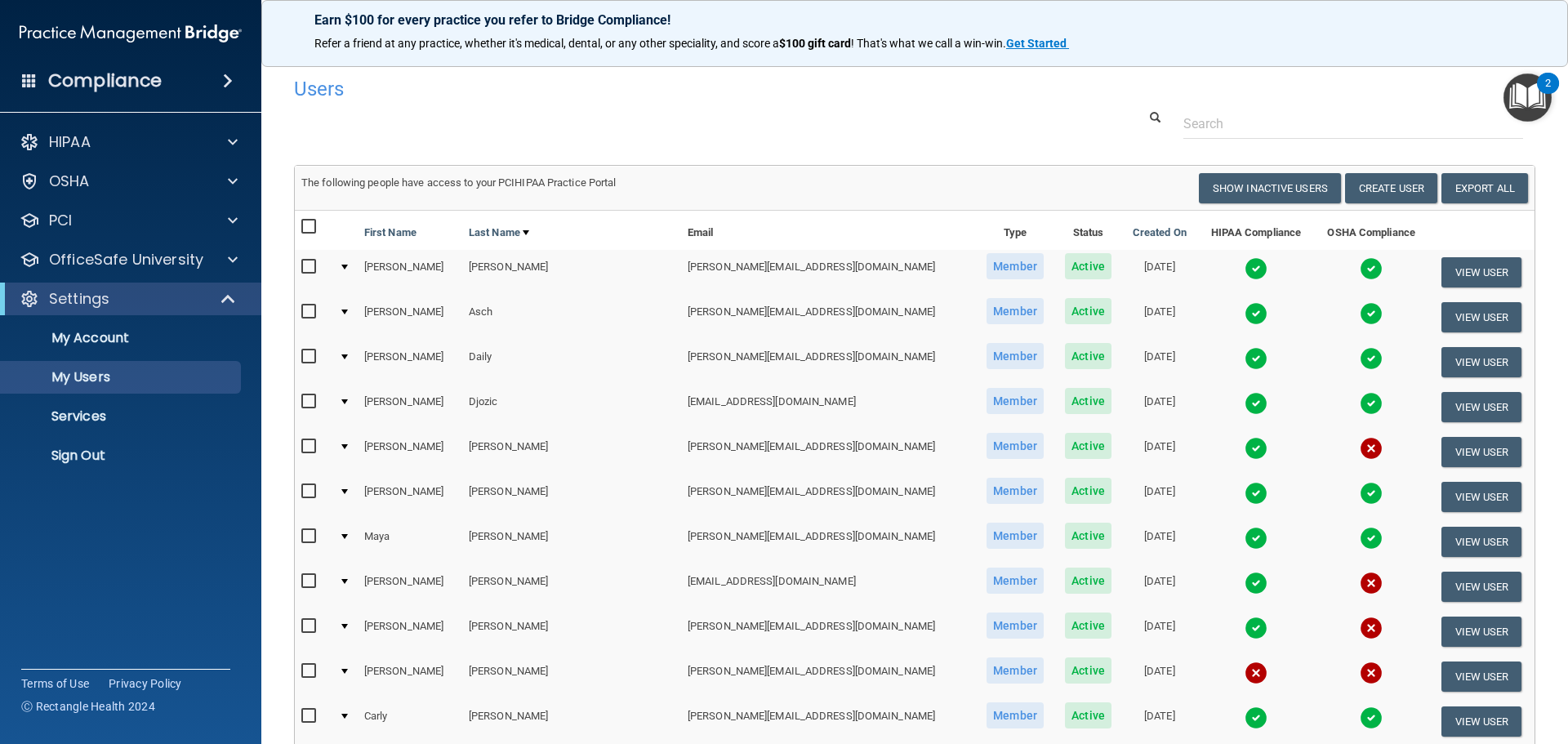
scroll to position [1171, 0]
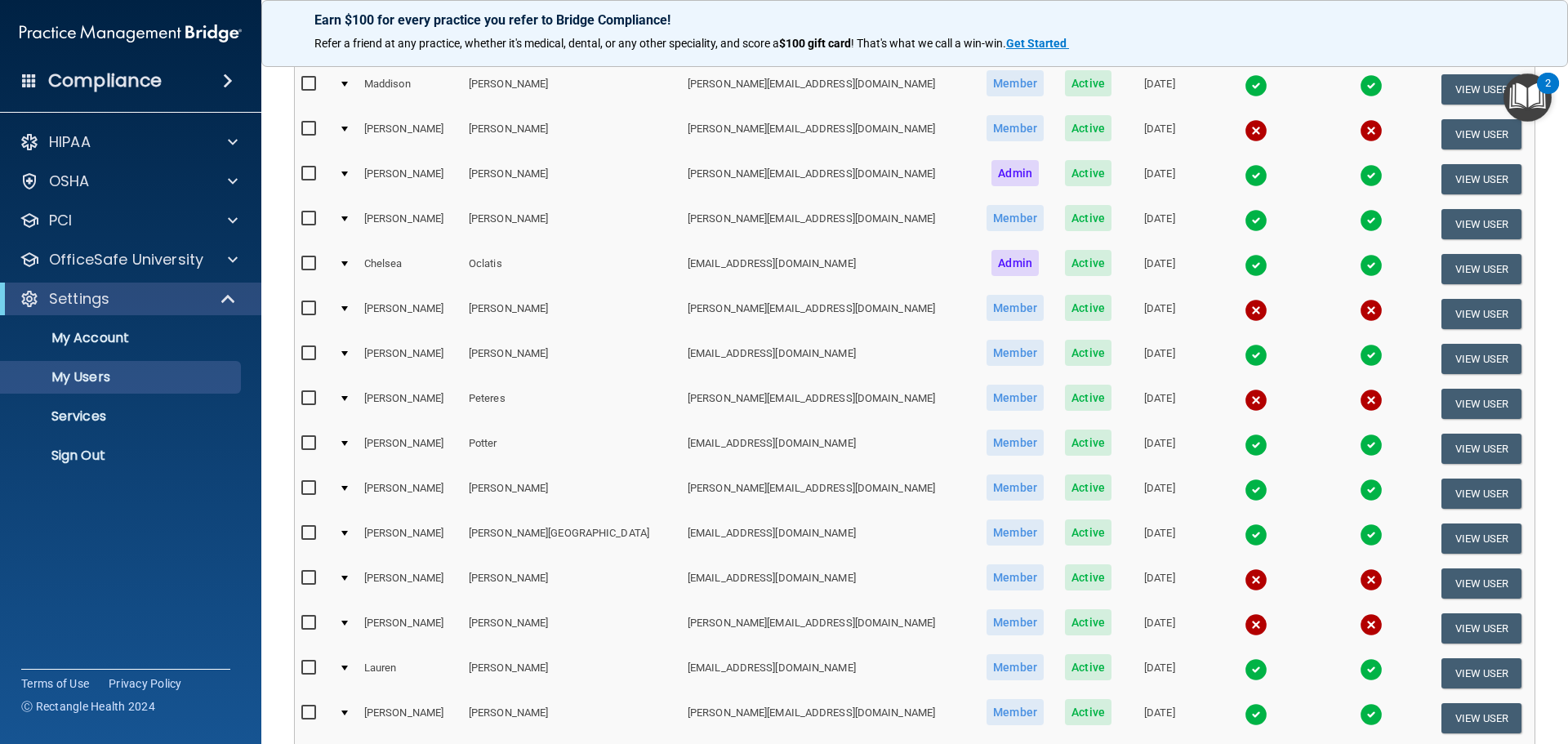
click at [305, 395] on input "checkbox" at bounding box center [311, 398] width 19 height 13
checkbox input "true"
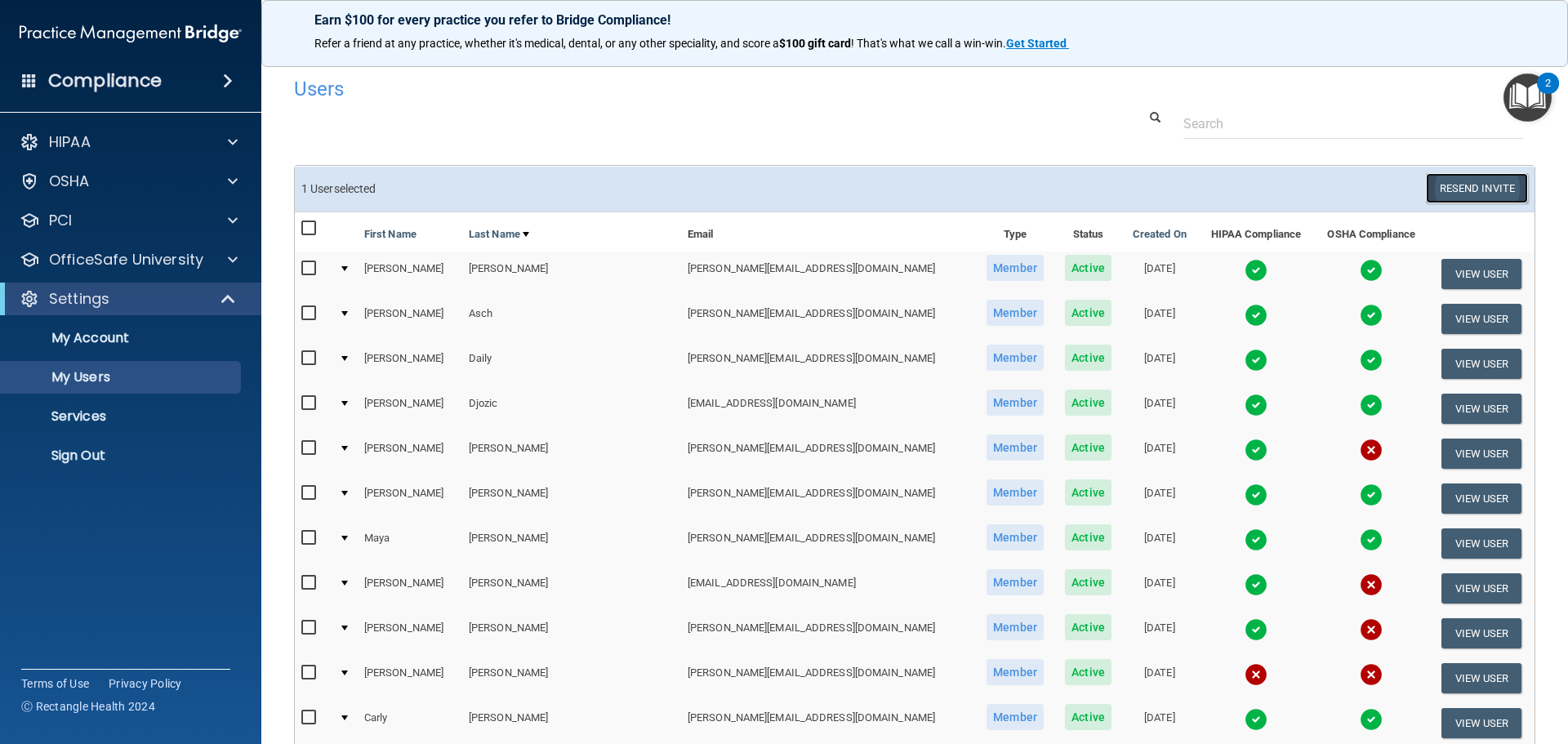
click at [1465, 181] on button "Resend Invite" at bounding box center [1477, 188] width 102 height 30
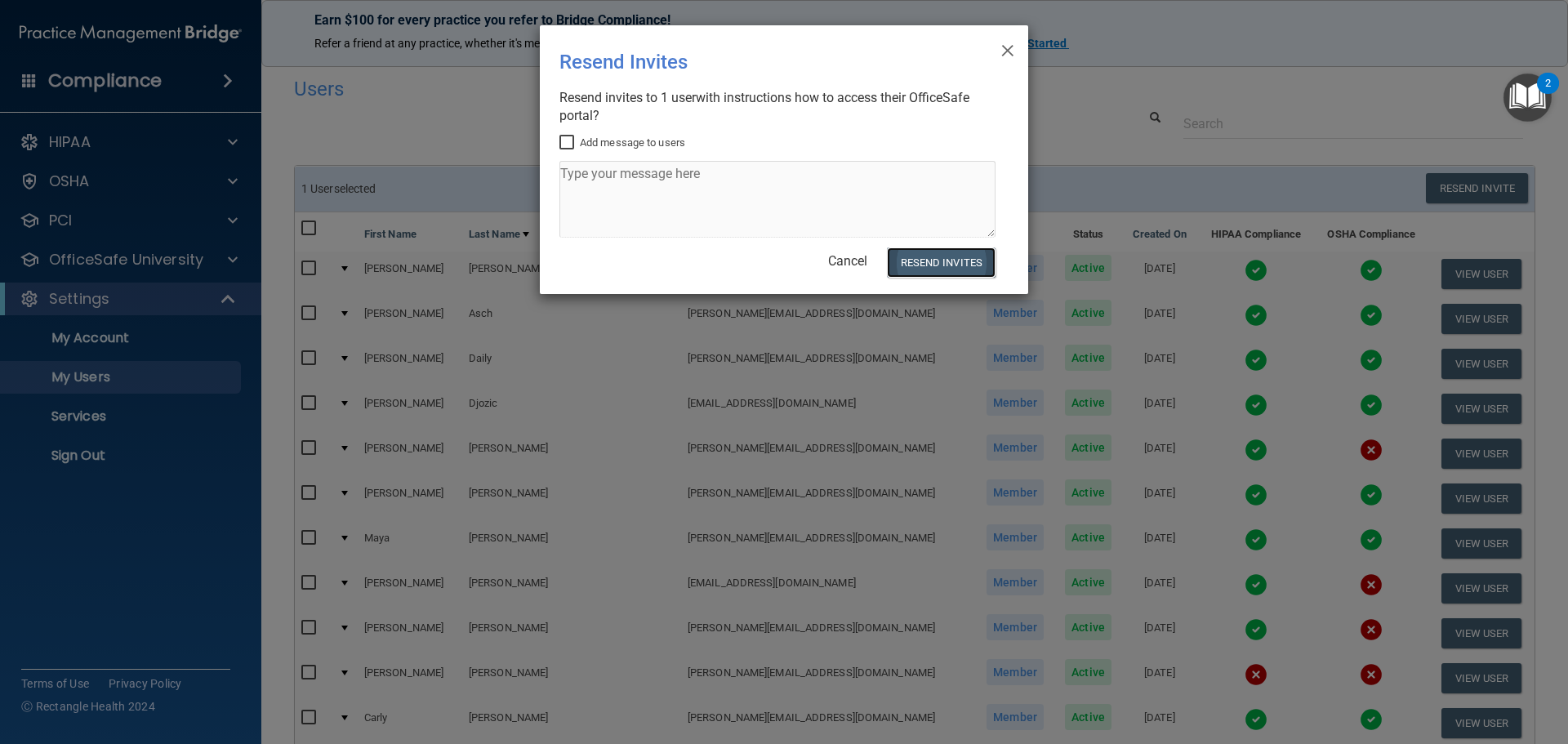
click at [959, 261] on button "Resend Invites" at bounding box center [941, 262] width 108 height 30
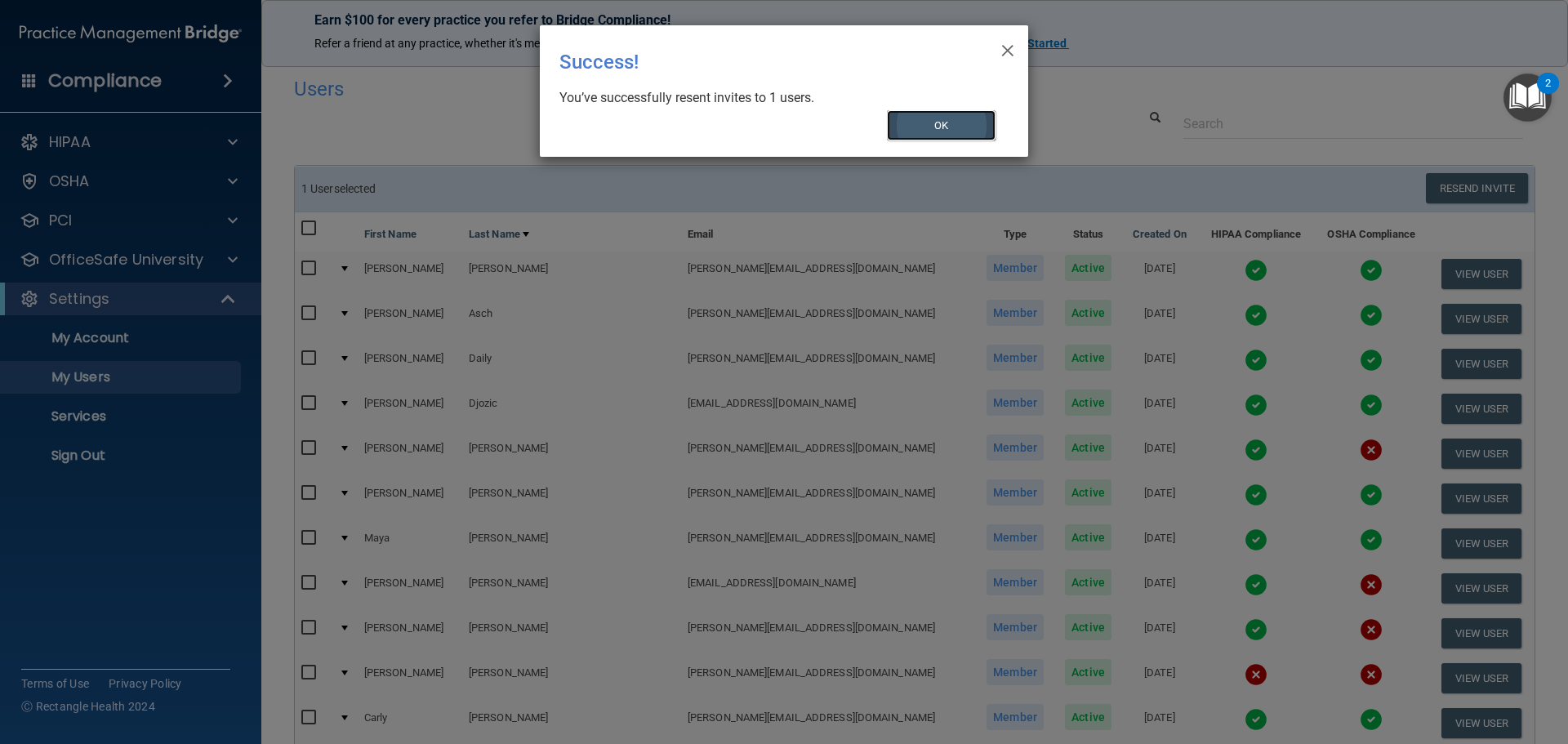
click at [967, 123] on button "OK" at bounding box center [941, 125] width 109 height 30
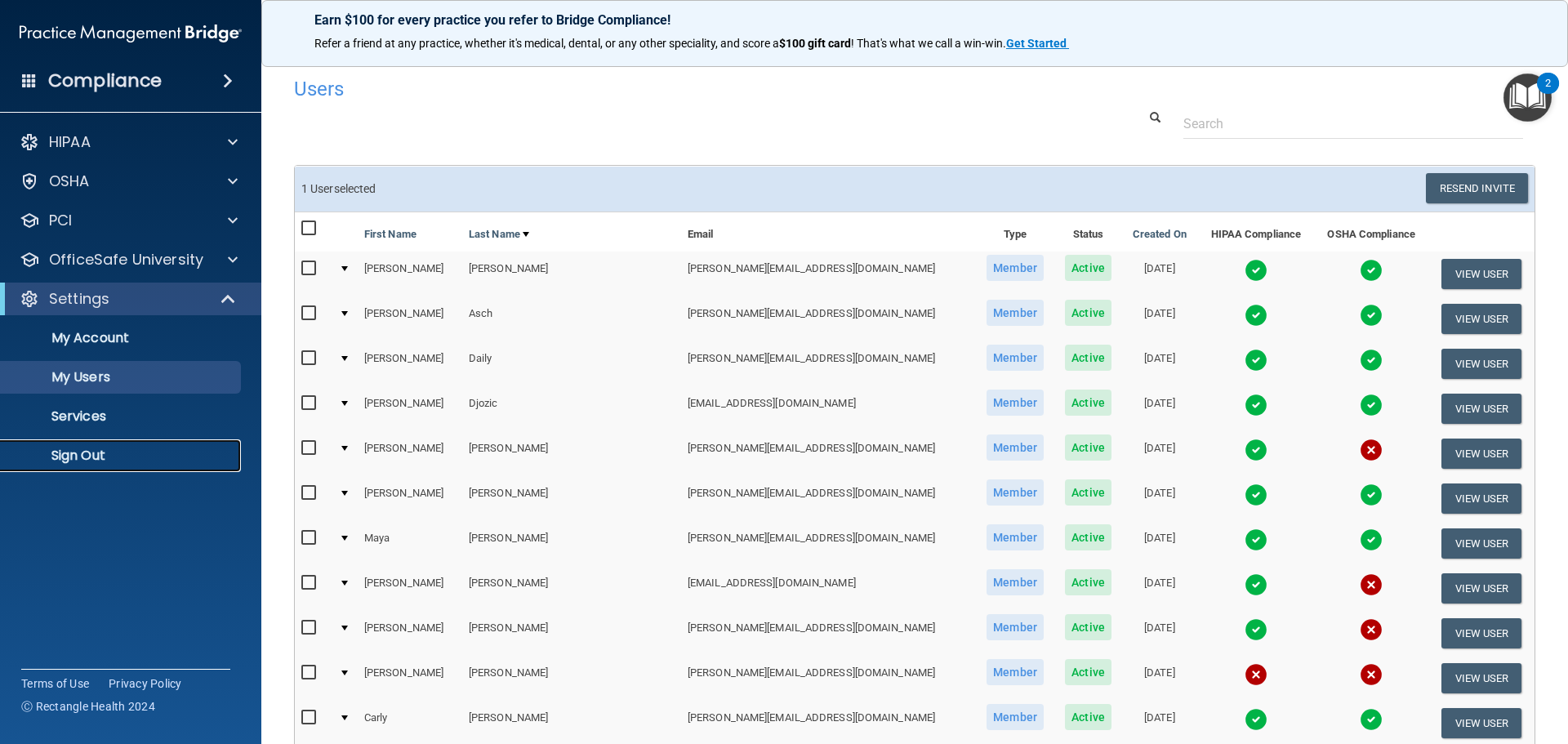
drag, startPoint x: 117, startPoint y: 451, endPoint x: 163, endPoint y: 397, distance: 70.9
click at [117, 451] on p "Sign Out" at bounding box center [122, 456] width 223 height 16
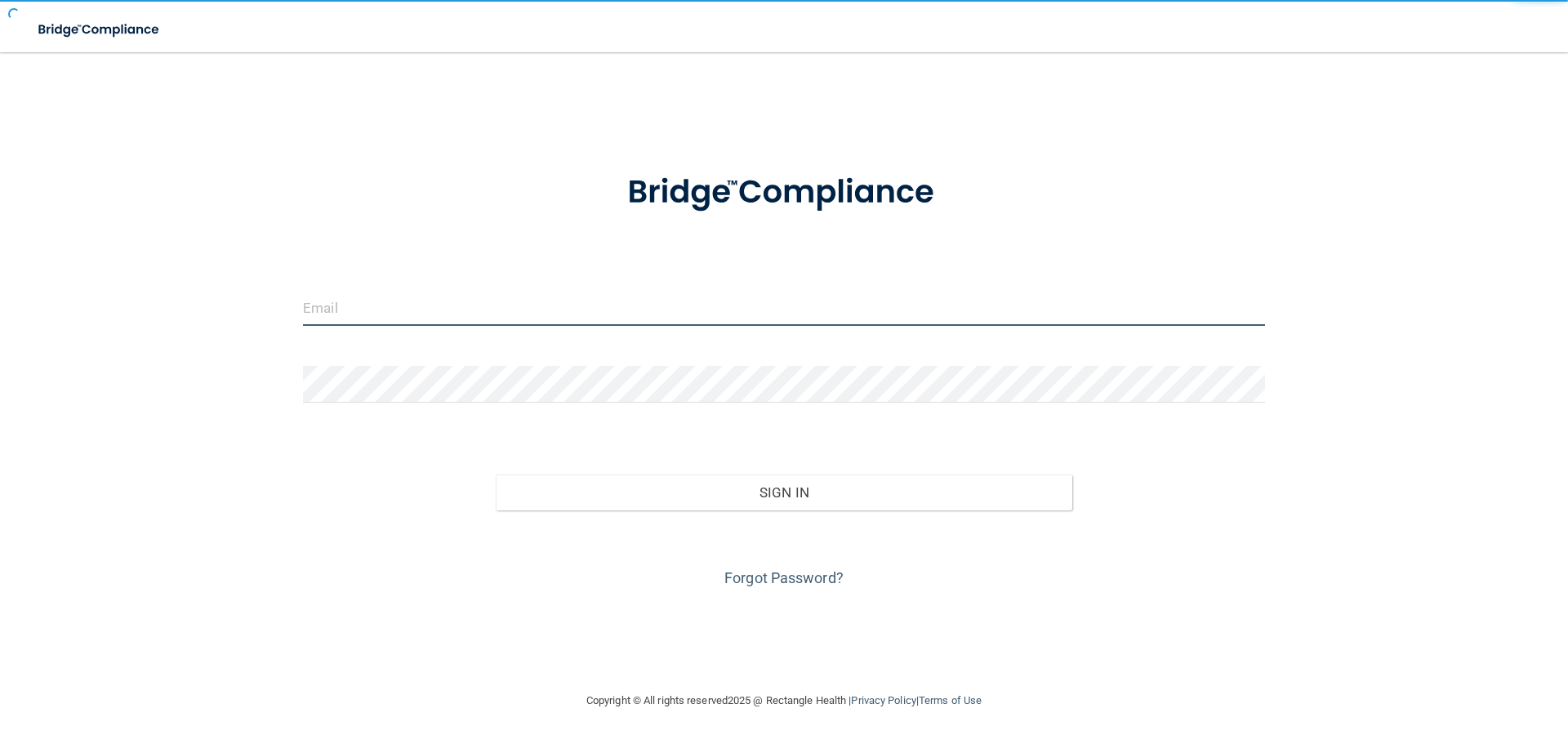
type input "[EMAIL_ADDRESS][DOMAIN_NAME]"
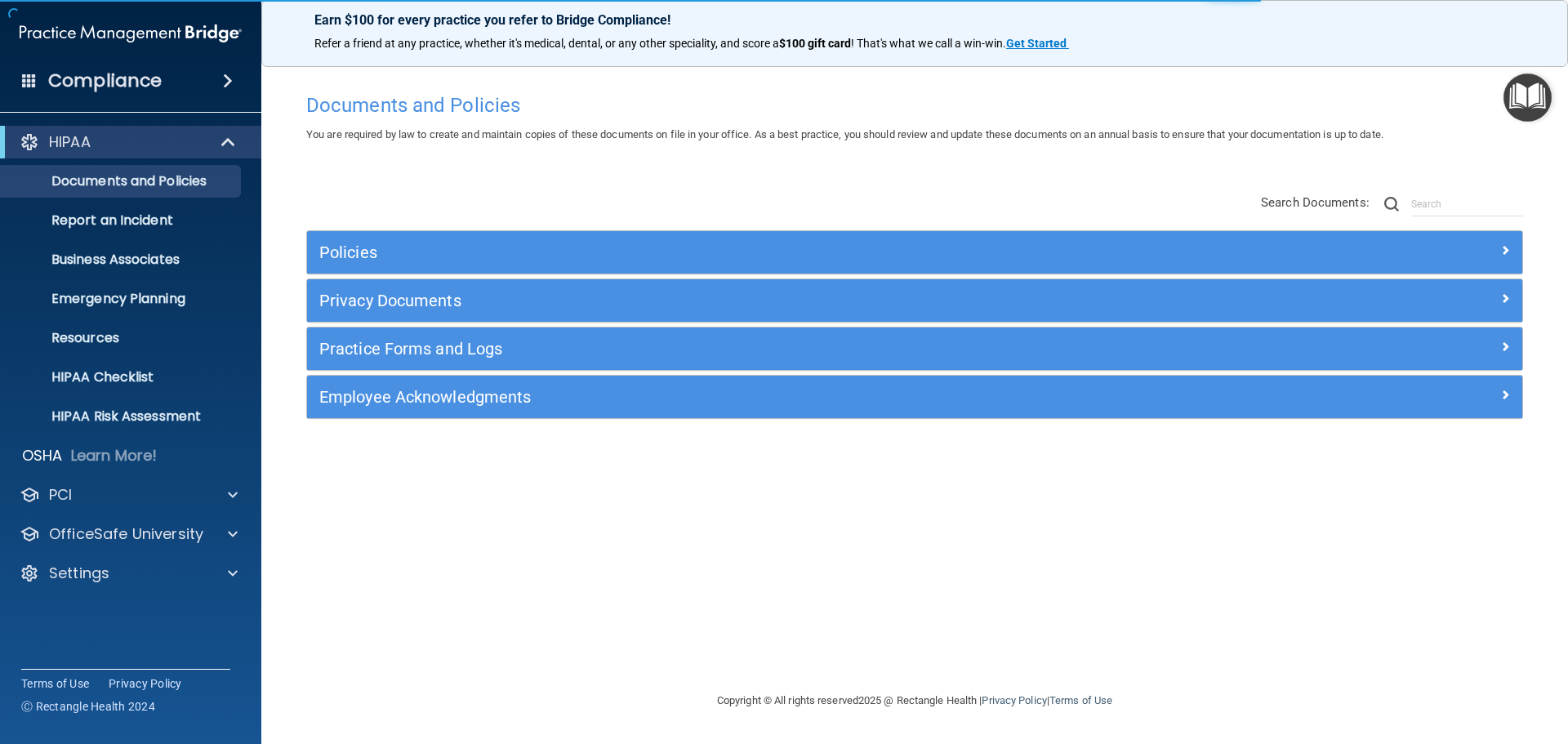
click at [1529, 104] on img "Open Resource Center" at bounding box center [1527, 97] width 48 height 48
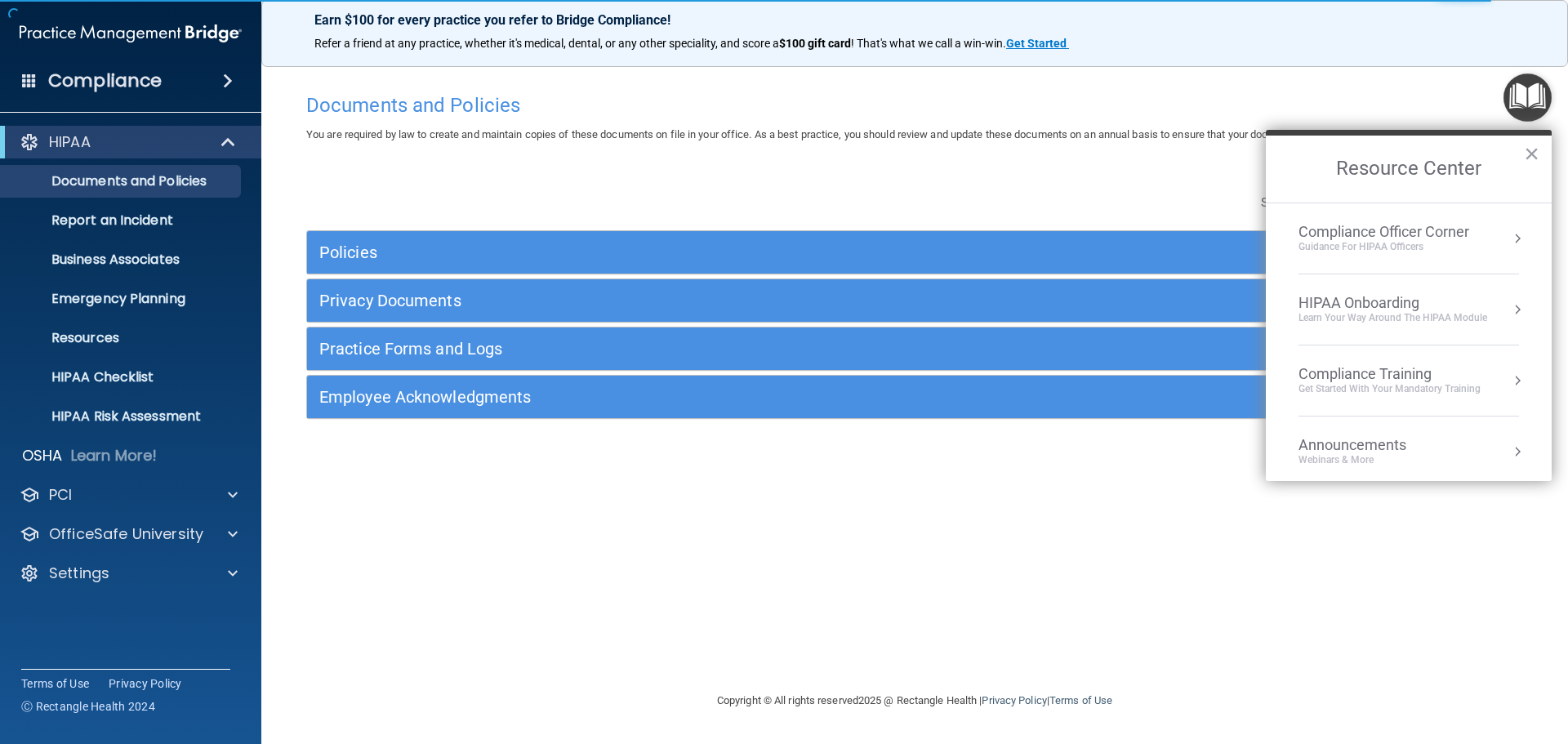
click at [1435, 233] on div "Compliance Officer Corner" at bounding box center [1384, 232] width 171 height 18
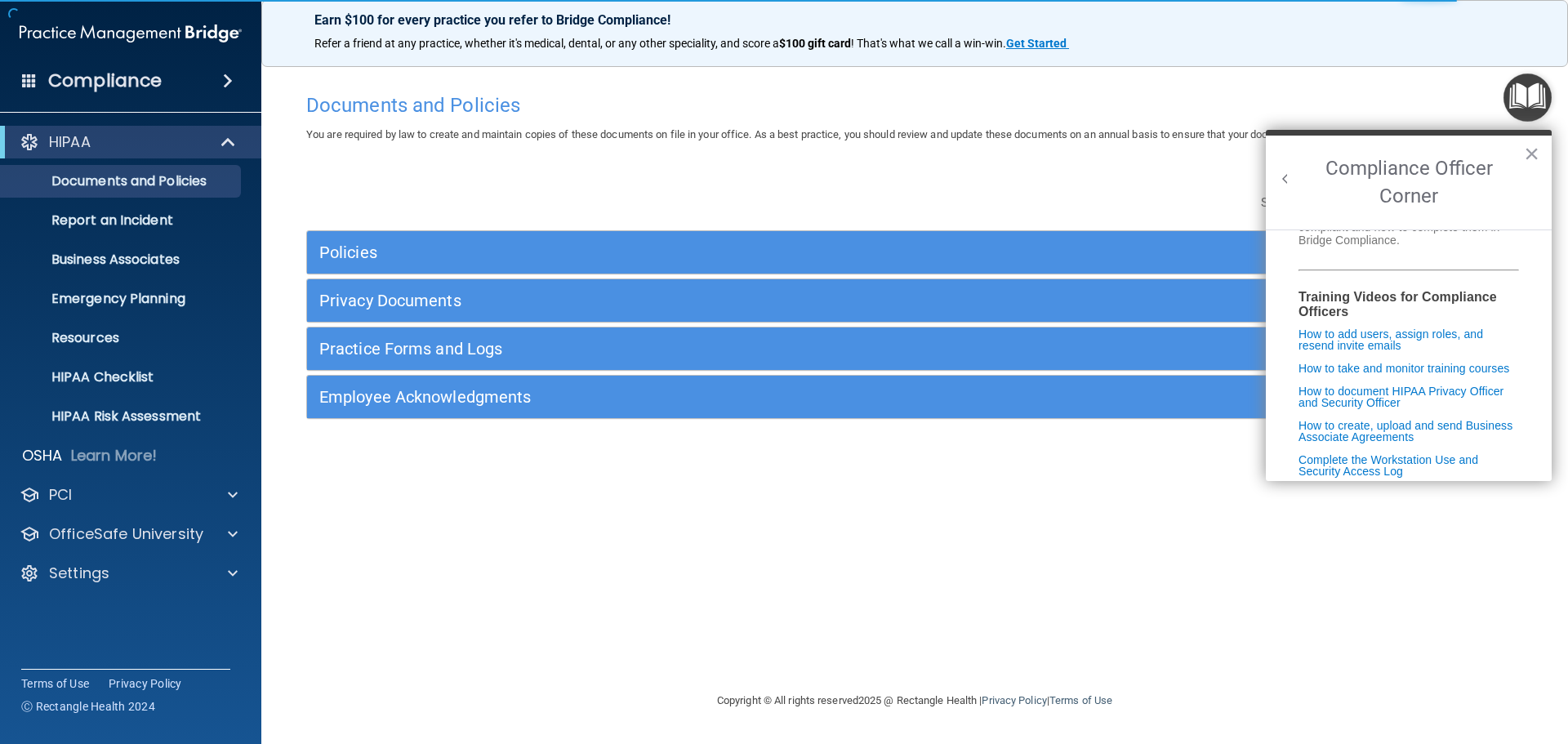
scroll to position [325, 0]
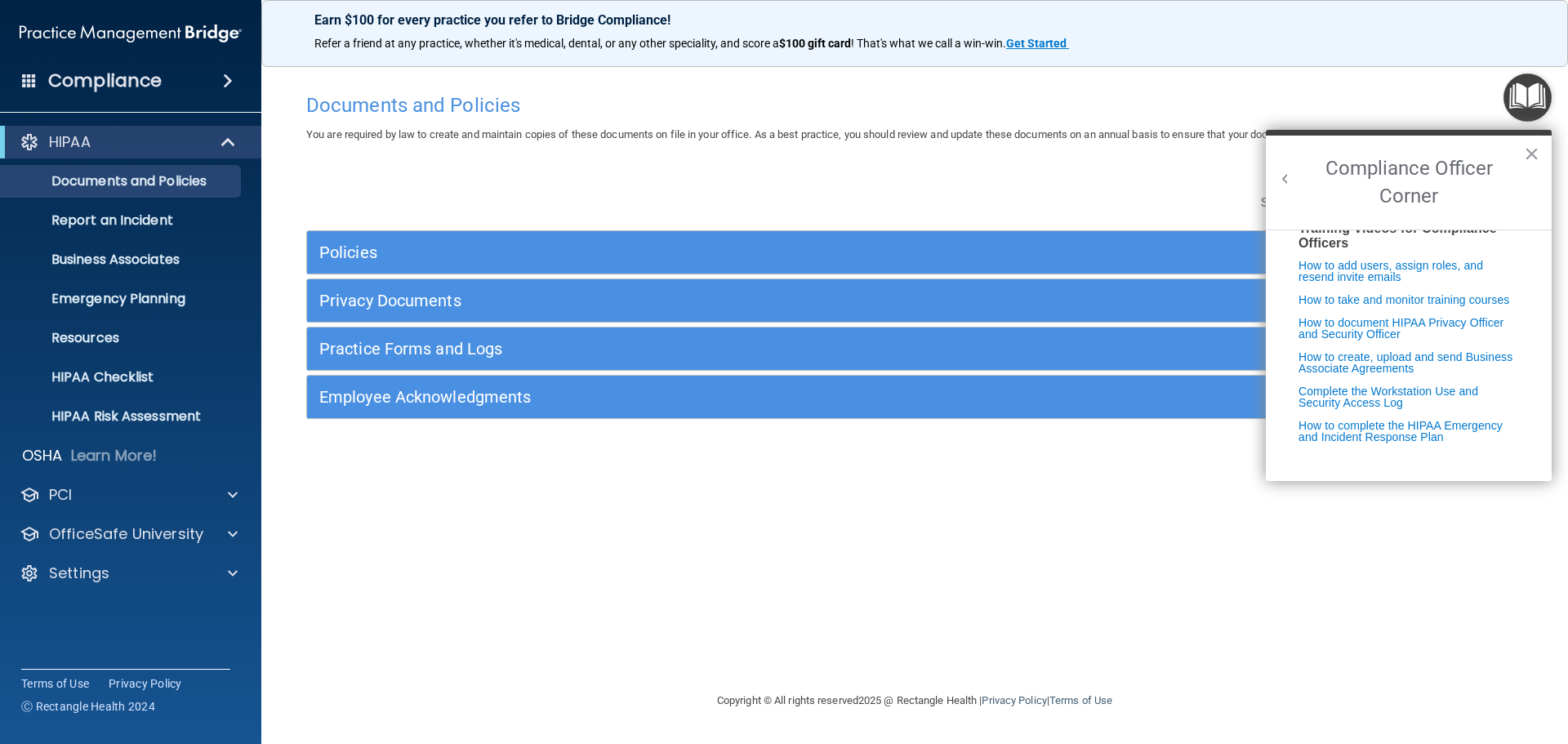
click at [1286, 178] on button "Back to Resource Center Home" at bounding box center [1285, 179] width 16 height 16
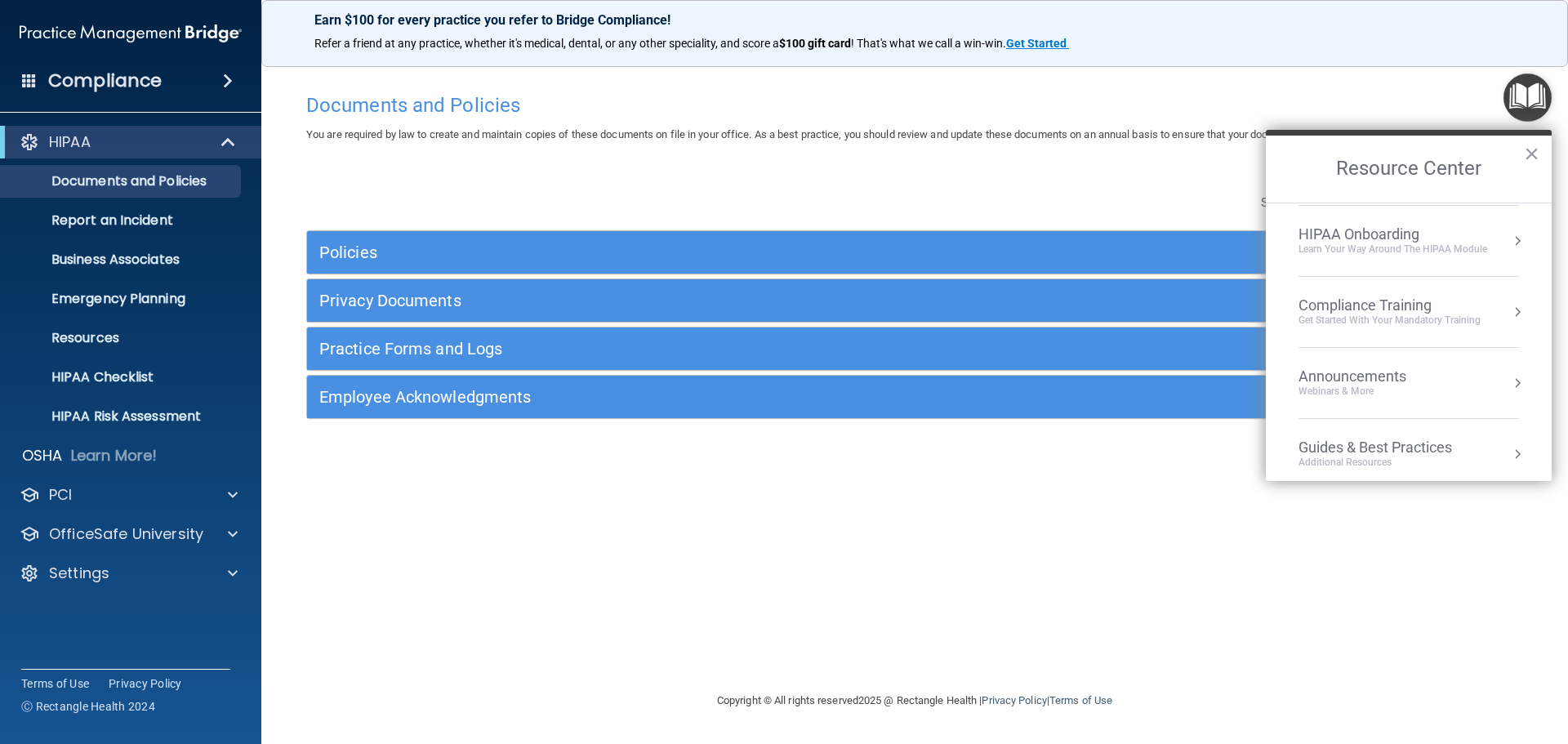
scroll to position [163, 0]
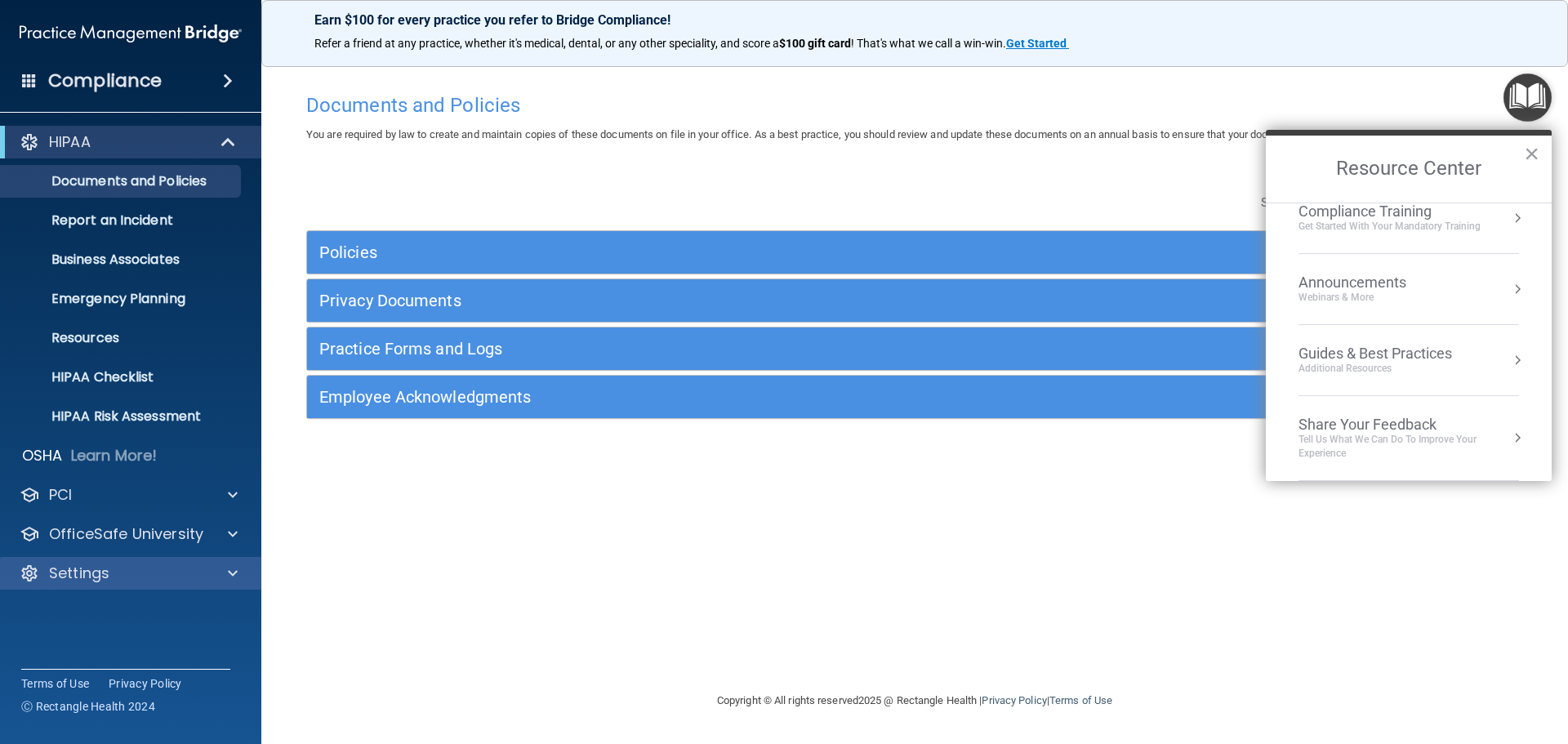
click at [107, 559] on div "Settings" at bounding box center [131, 573] width 262 height 33
click at [113, 580] on div "Settings" at bounding box center [108, 573] width 202 height 20
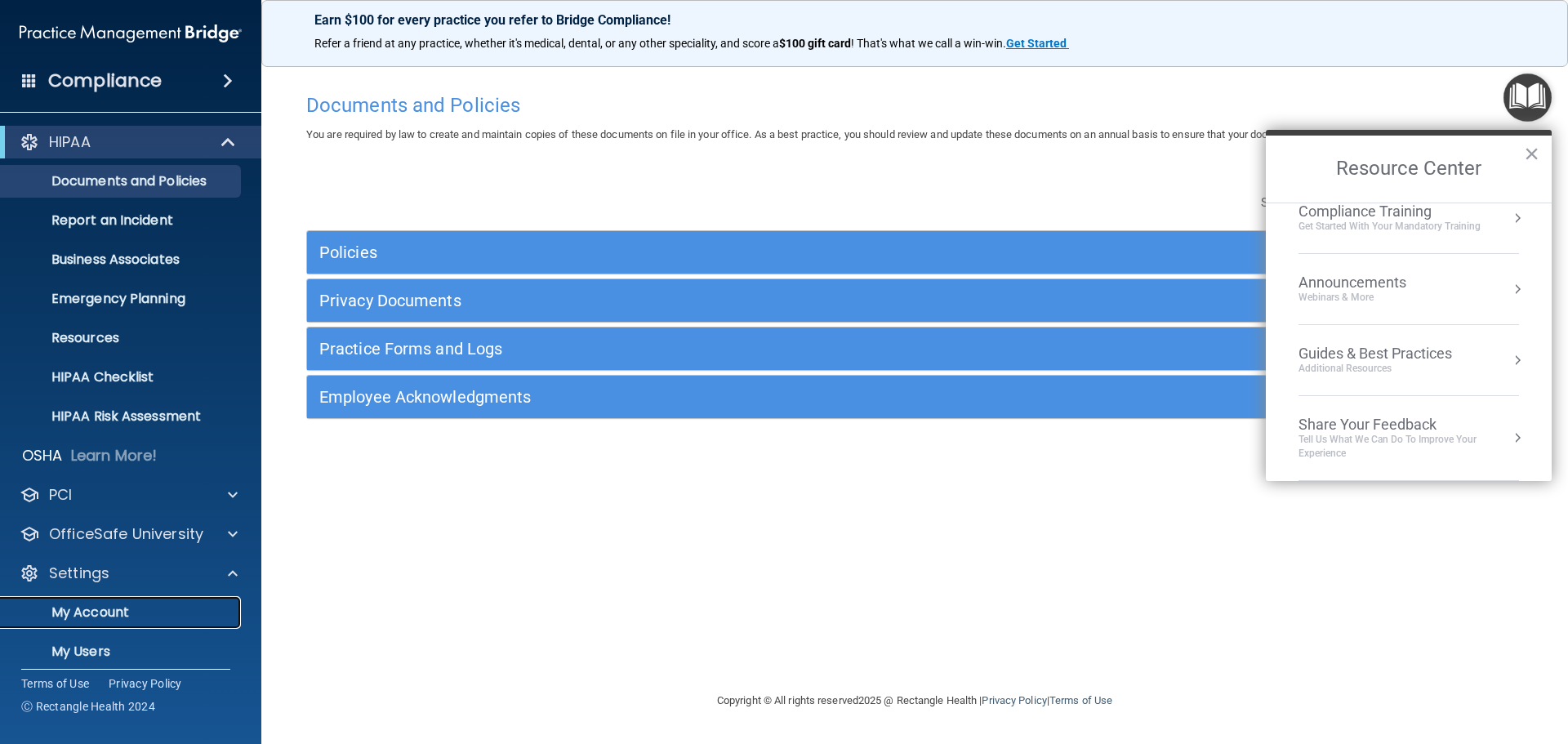
click at [110, 604] on p "My Account" at bounding box center [122, 612] width 223 height 16
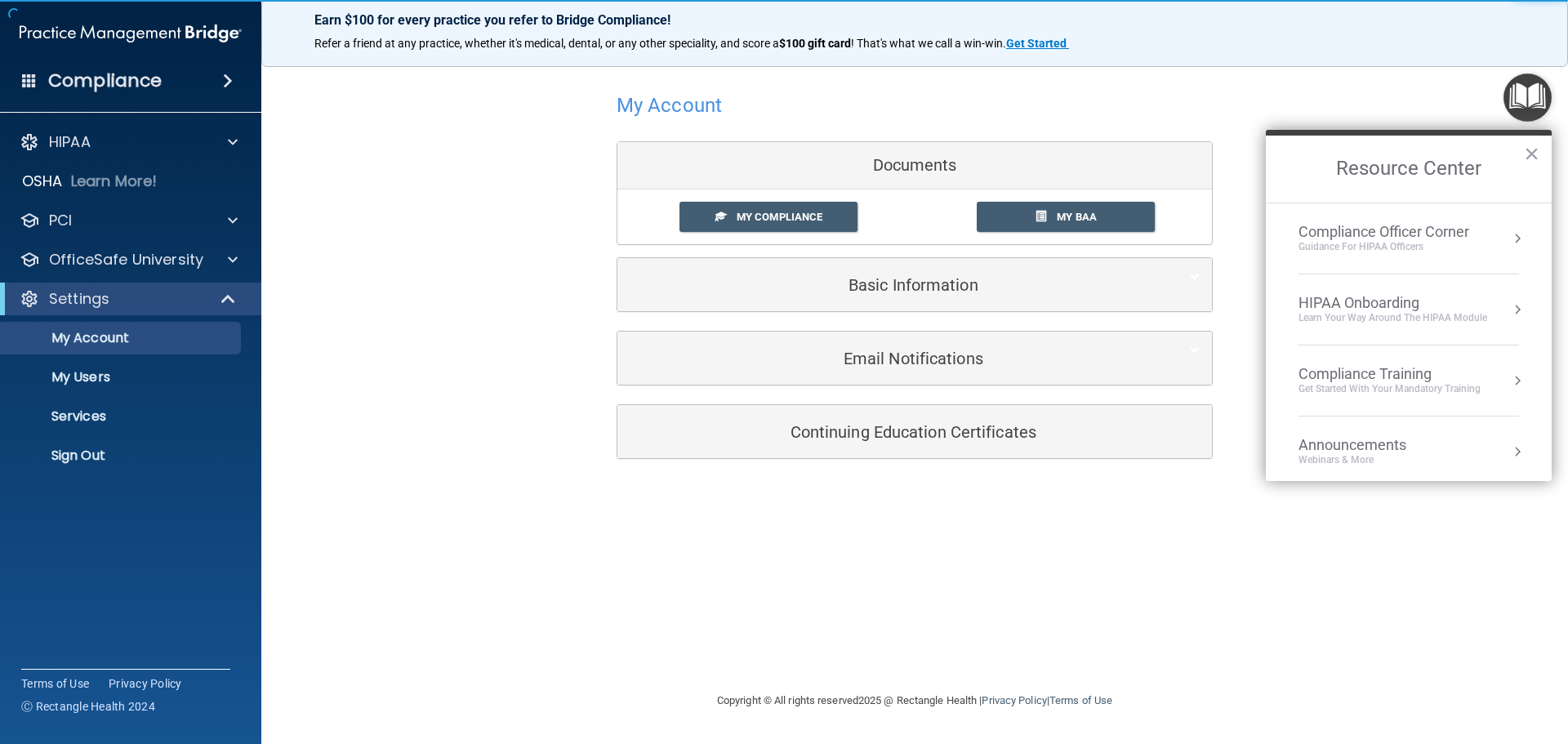
click at [1524, 154] on h2 "Resource Center" at bounding box center [1409, 169] width 286 height 67
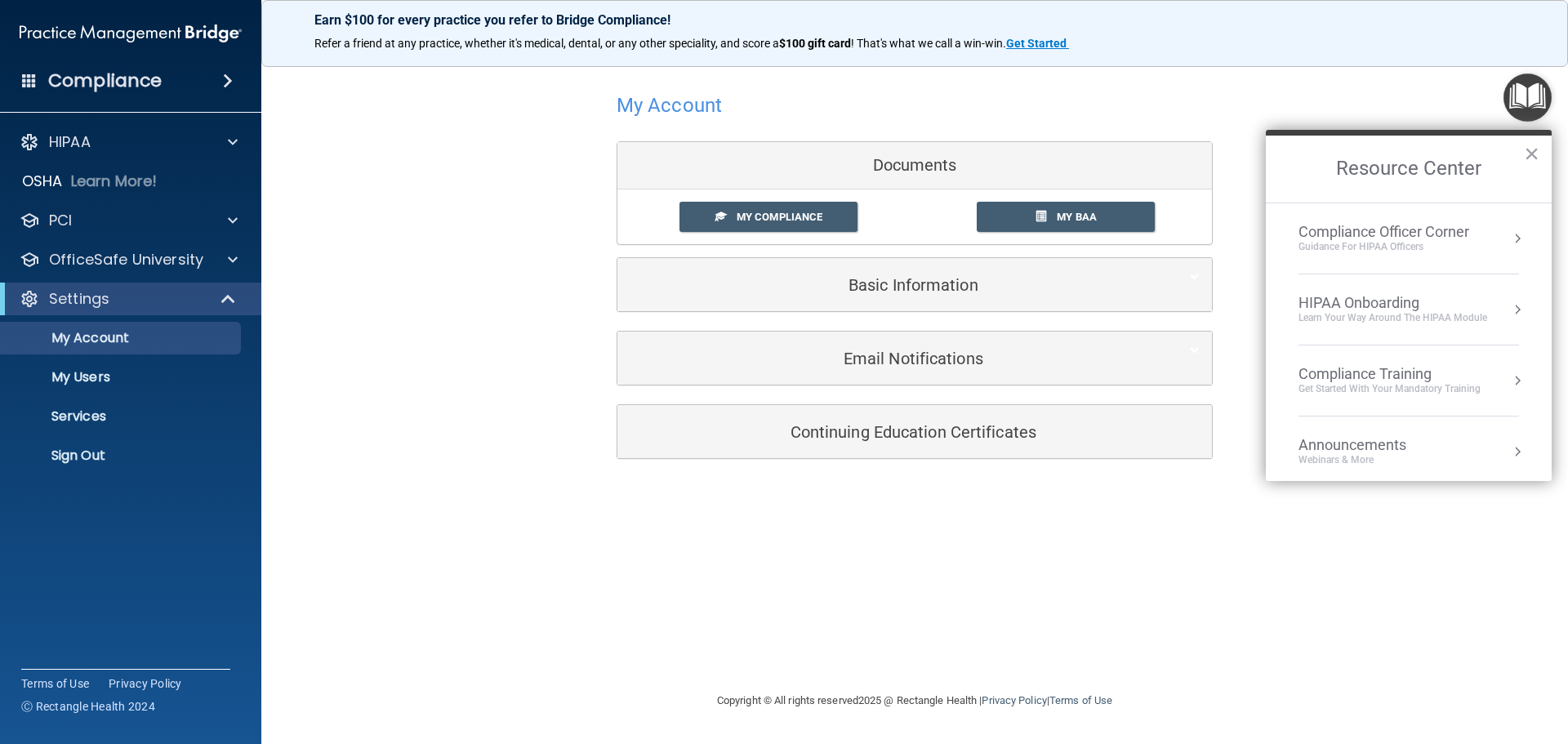
scroll to position [163, 0]
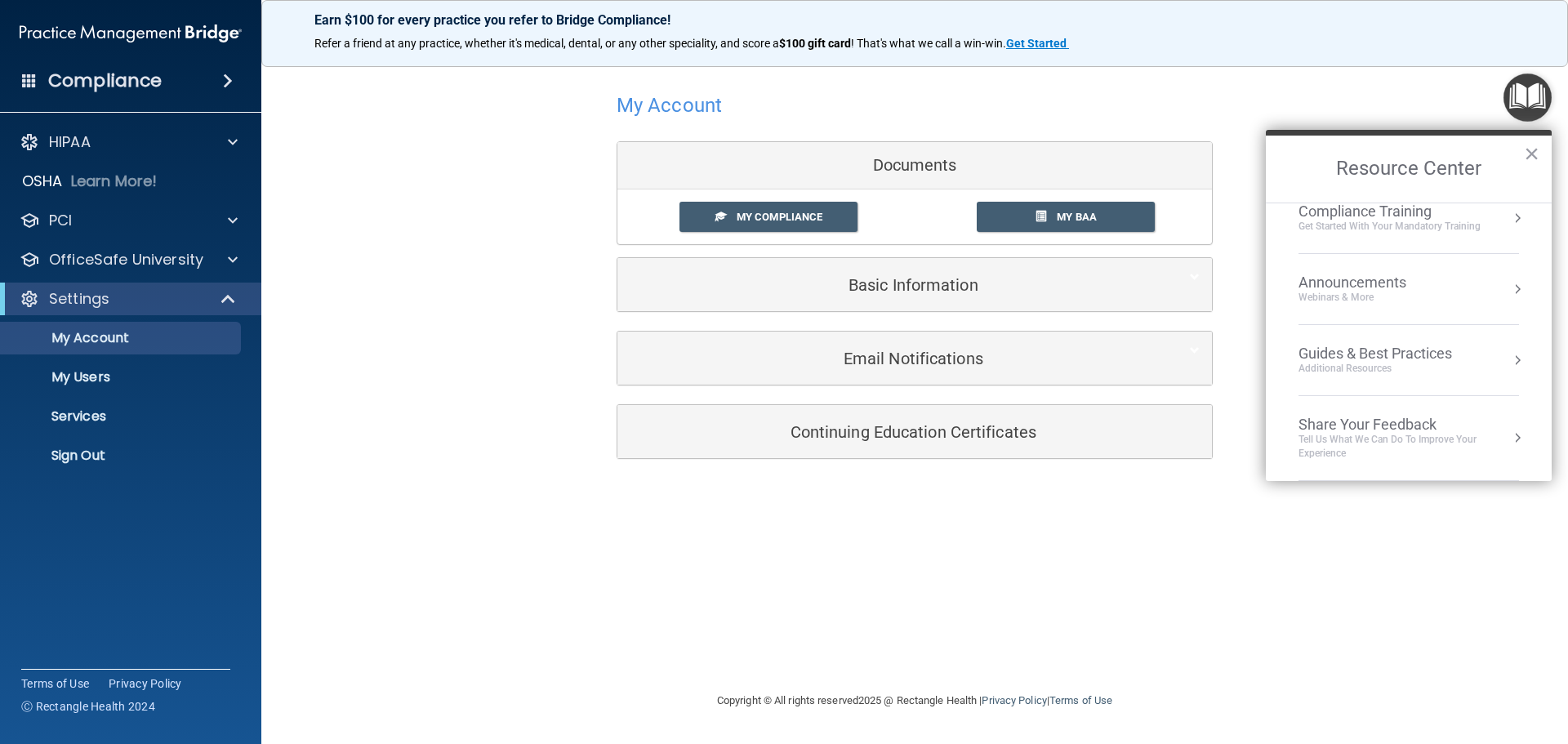
click at [1381, 426] on div "Share Your Feedback" at bounding box center [1409, 424] width 220 height 18
click at [1288, 164] on button "Back to Resource Center Home" at bounding box center [1285, 168] width 16 height 16
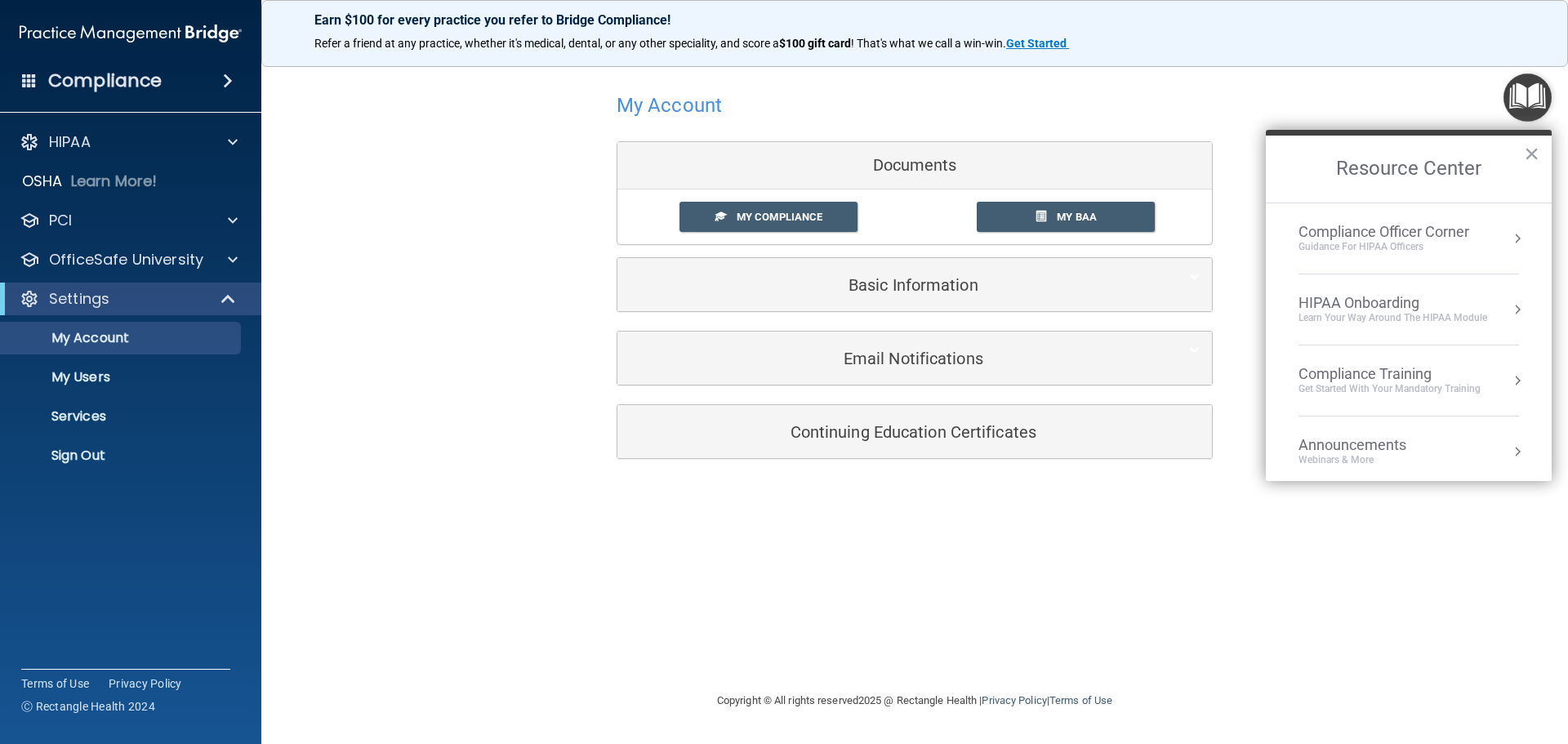
click at [1435, 235] on div "Compliance Officer Corner" at bounding box center [1384, 232] width 171 height 18
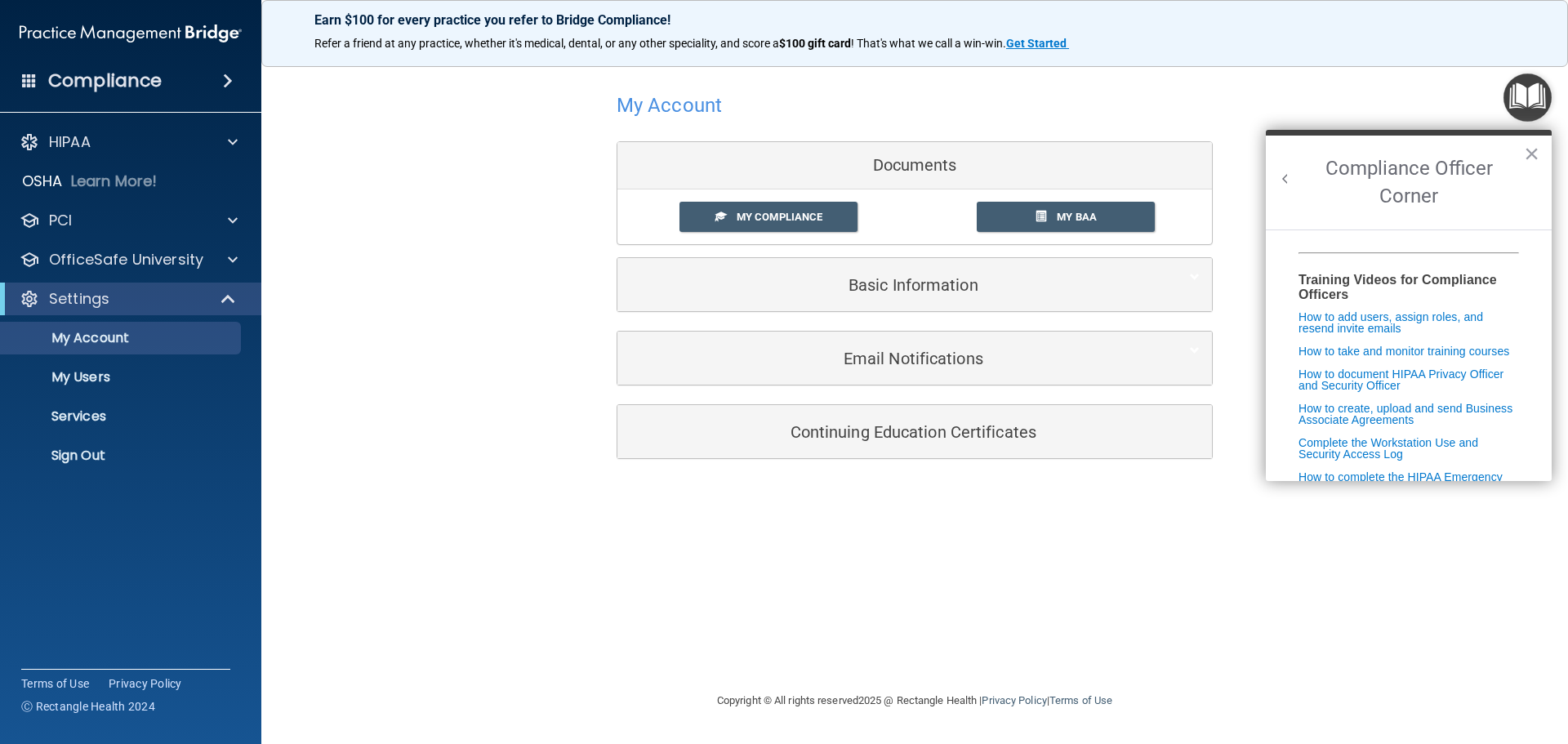
scroll to position [325, 0]
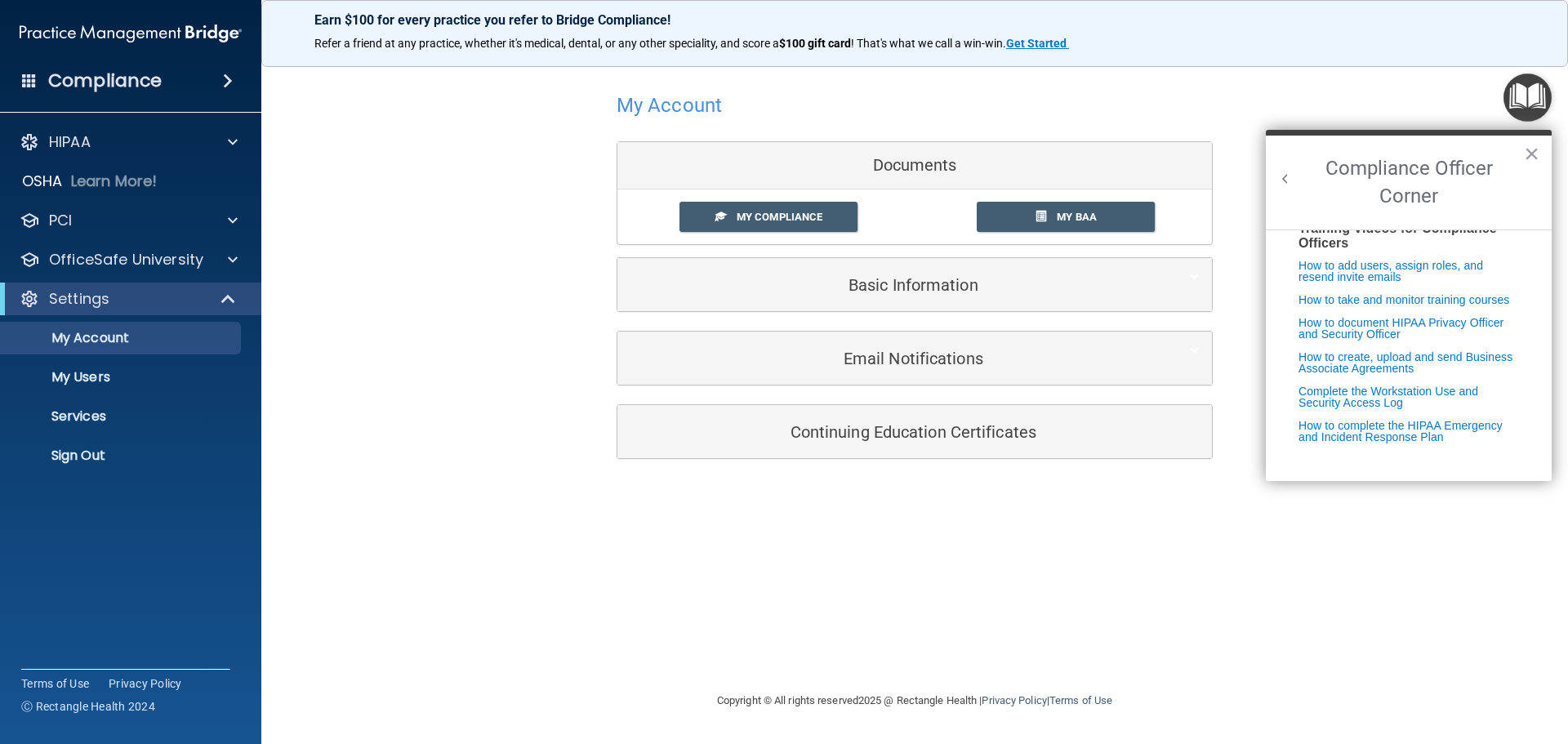
click at [1291, 180] on button "Back to Resource Center Home" at bounding box center [1285, 179] width 16 height 16
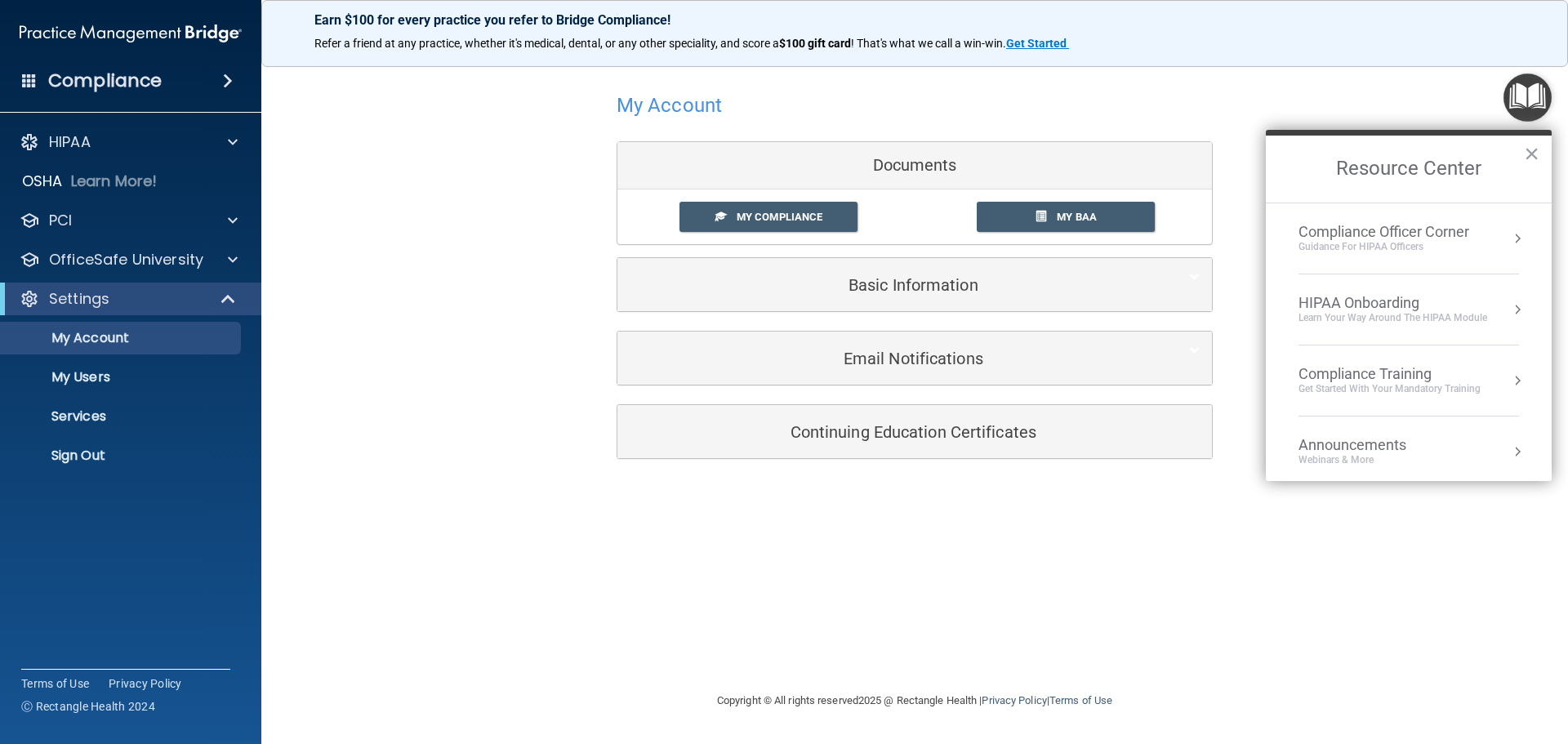
click at [1391, 294] on div "HIPAA Onboarding" at bounding box center [1393, 303] width 189 height 18
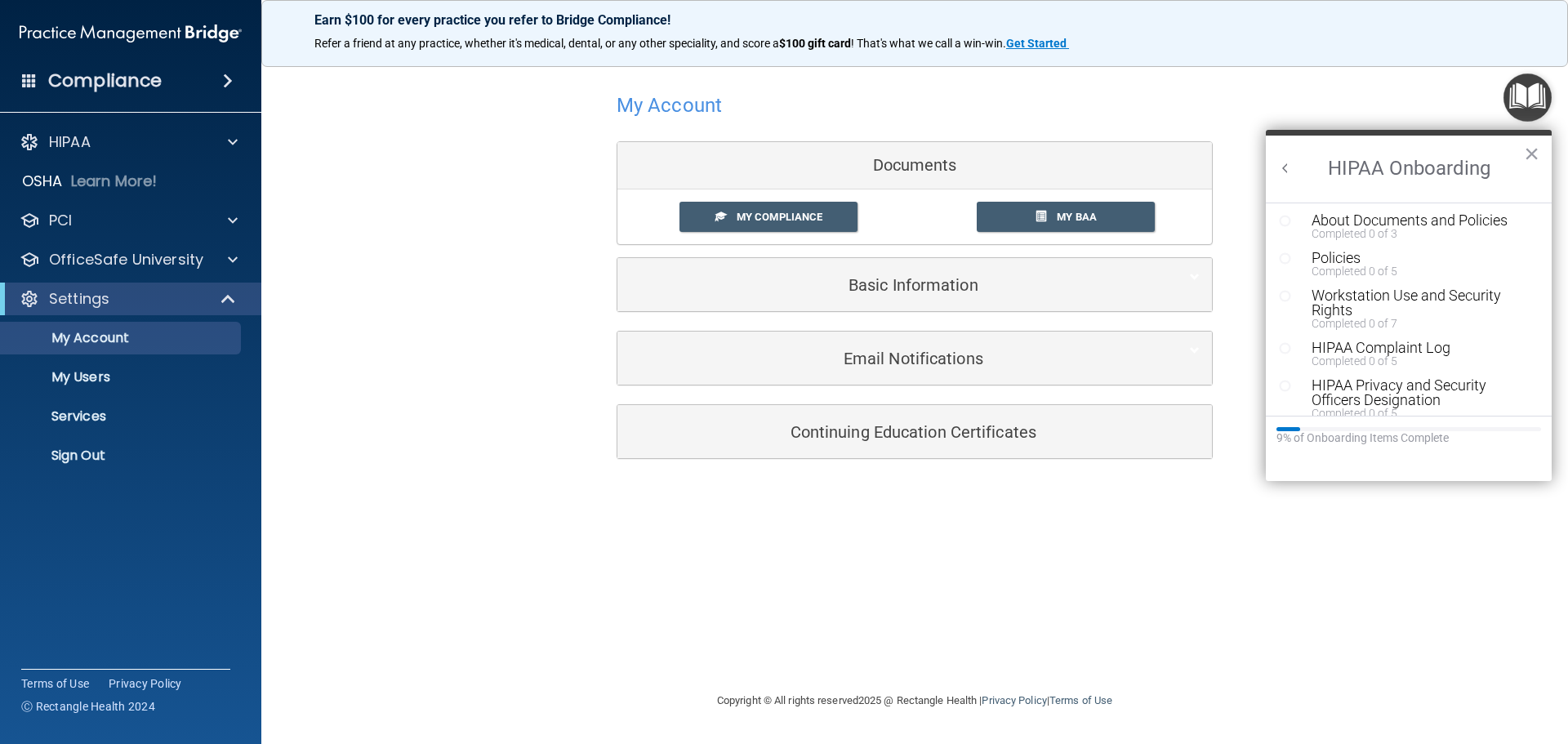
scroll to position [0, 0]
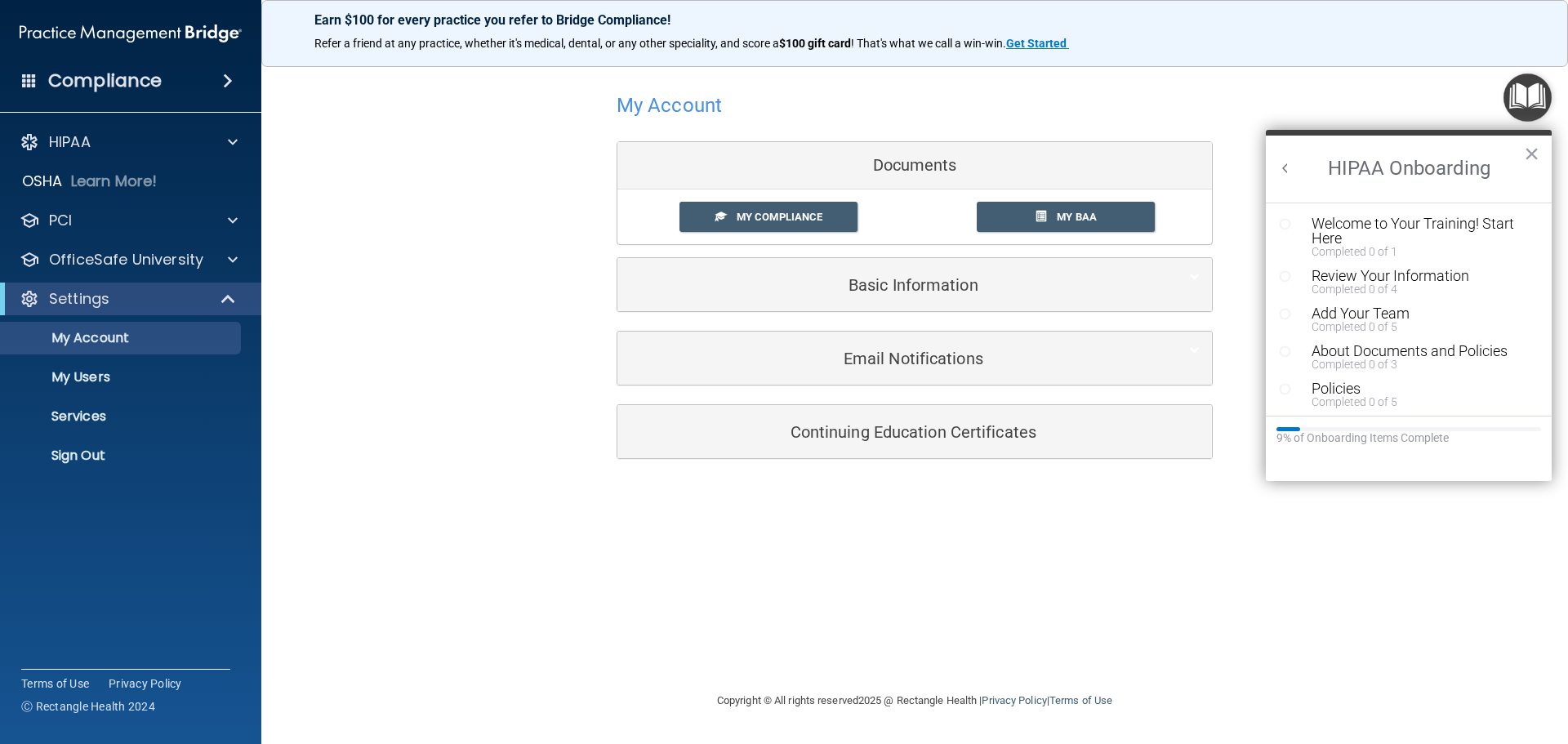
click at [1286, 166] on button "Back to Resource Center Home" at bounding box center [1285, 168] width 16 height 16
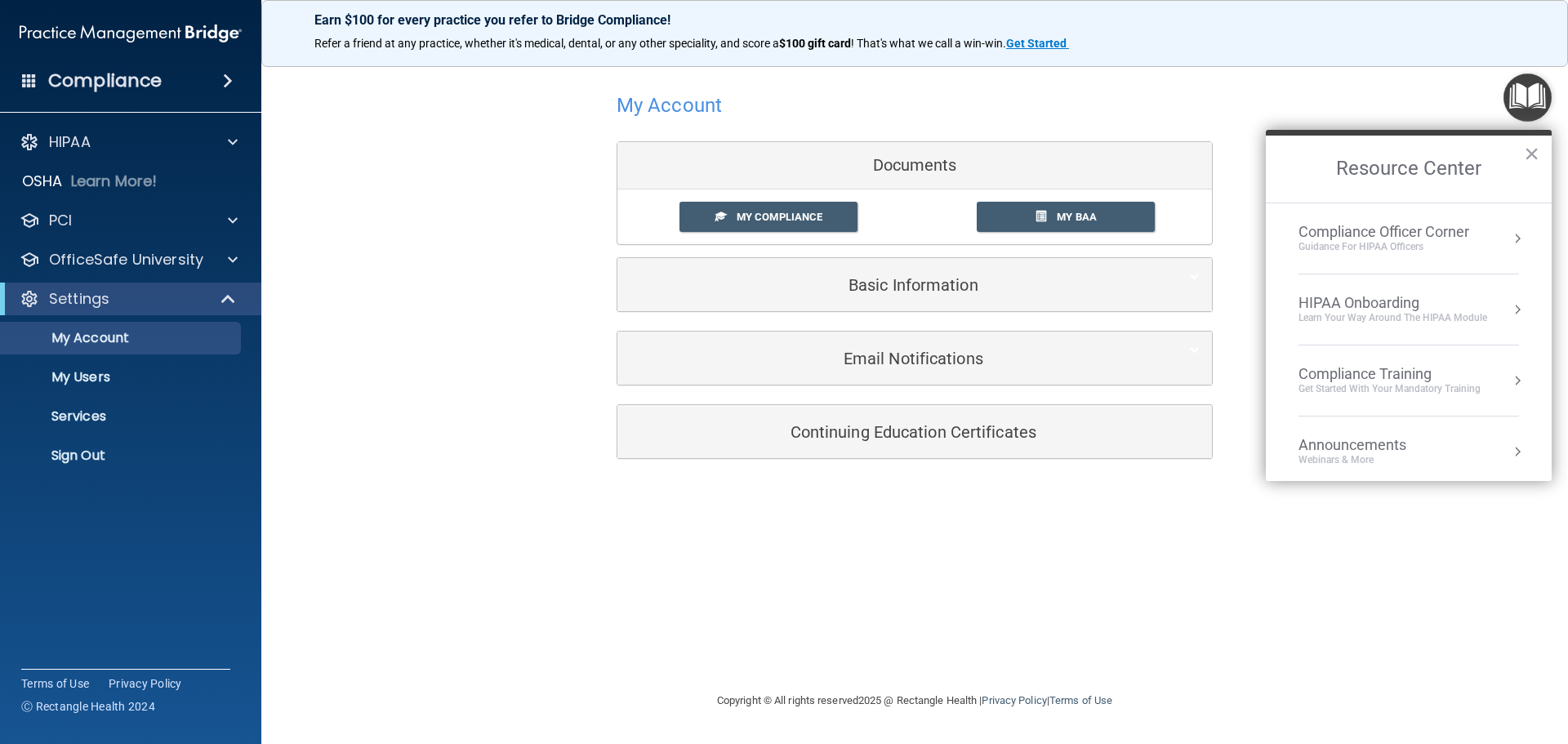
click at [1366, 373] on div "Compliance Training" at bounding box center [1390, 374] width 182 height 18
click at [1287, 163] on button "Back to Resource Center Home" at bounding box center [1285, 168] width 16 height 16
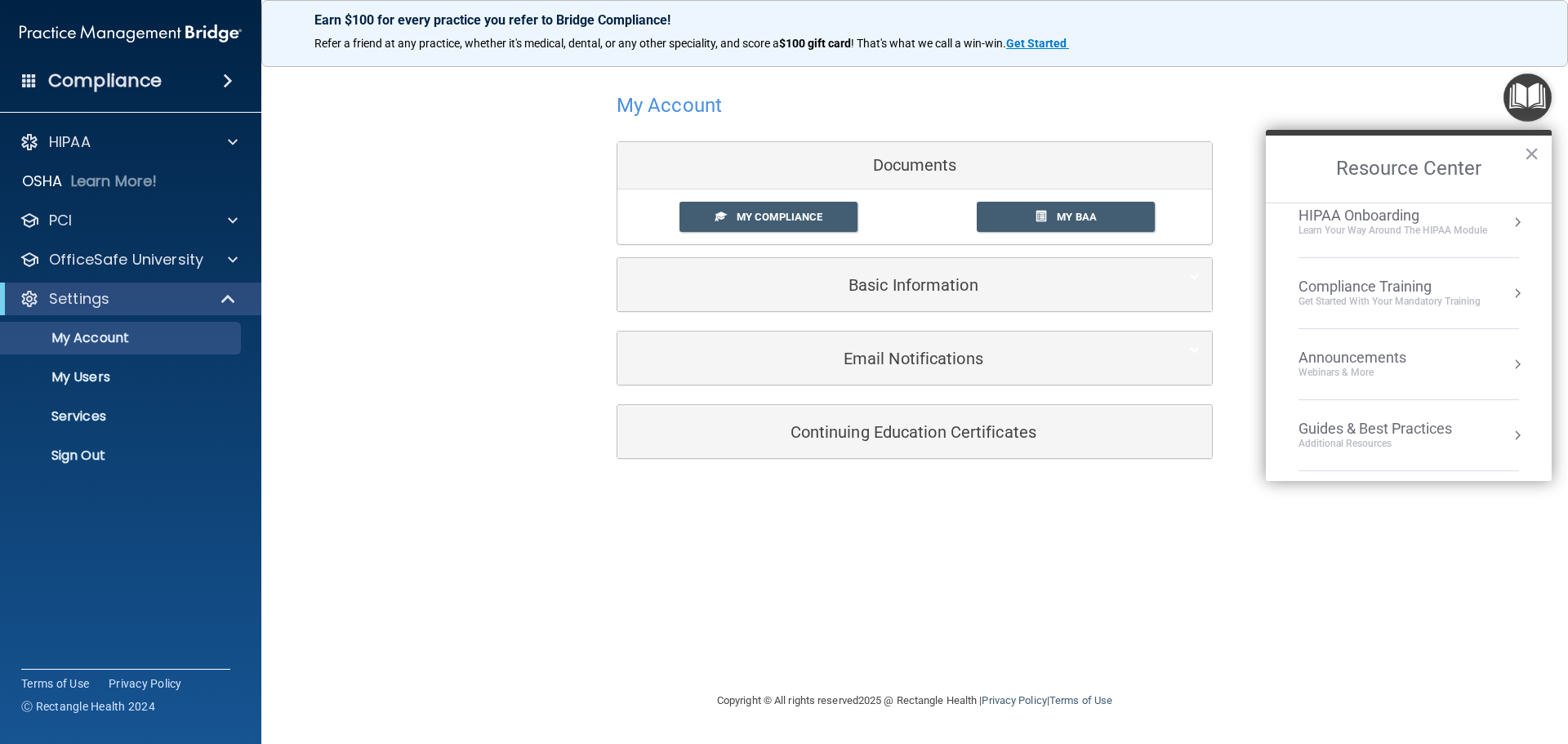
scroll to position [163, 0]
click at [1405, 290] on div "Announcements" at bounding box center [1369, 283] width 141 height 18
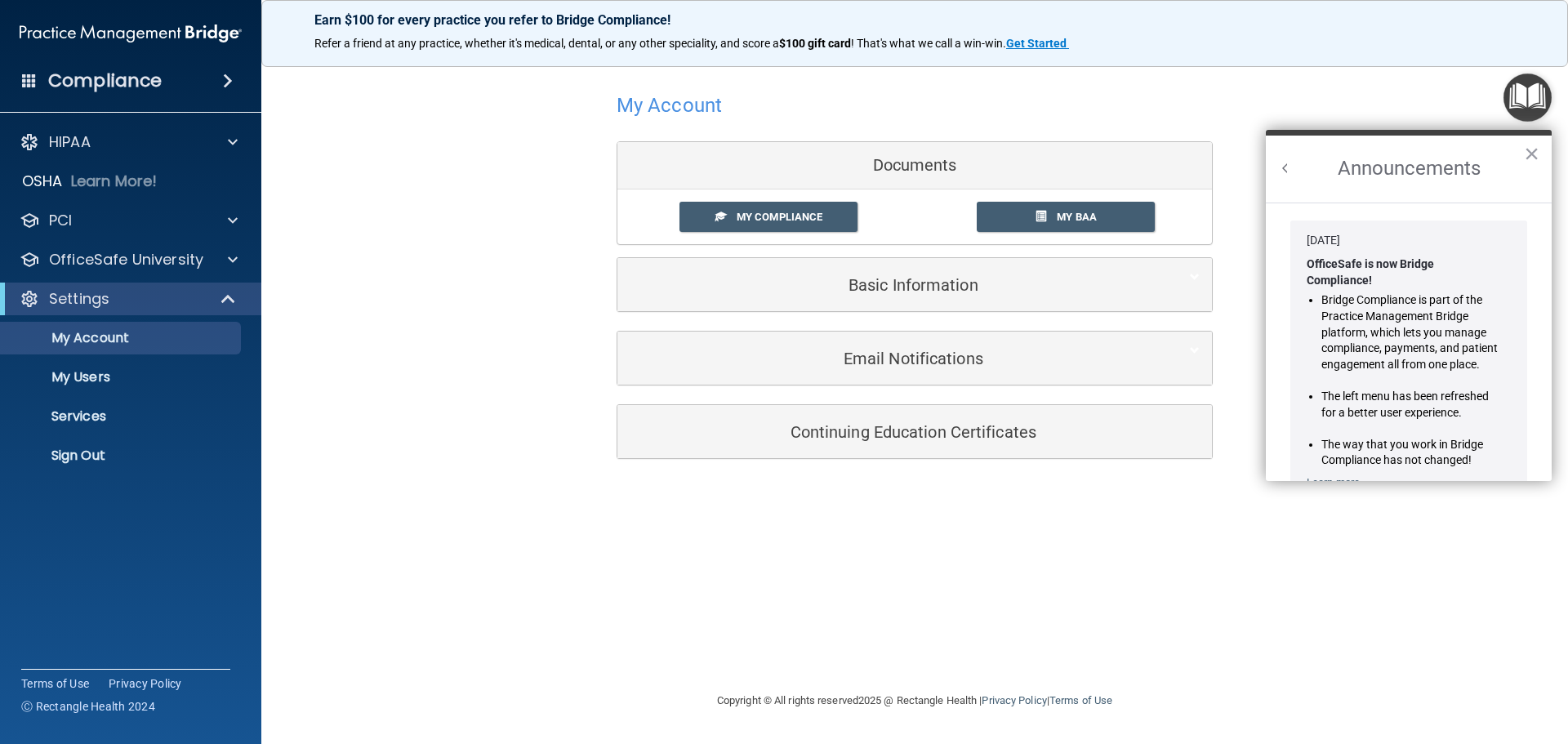
scroll to position [163, 0]
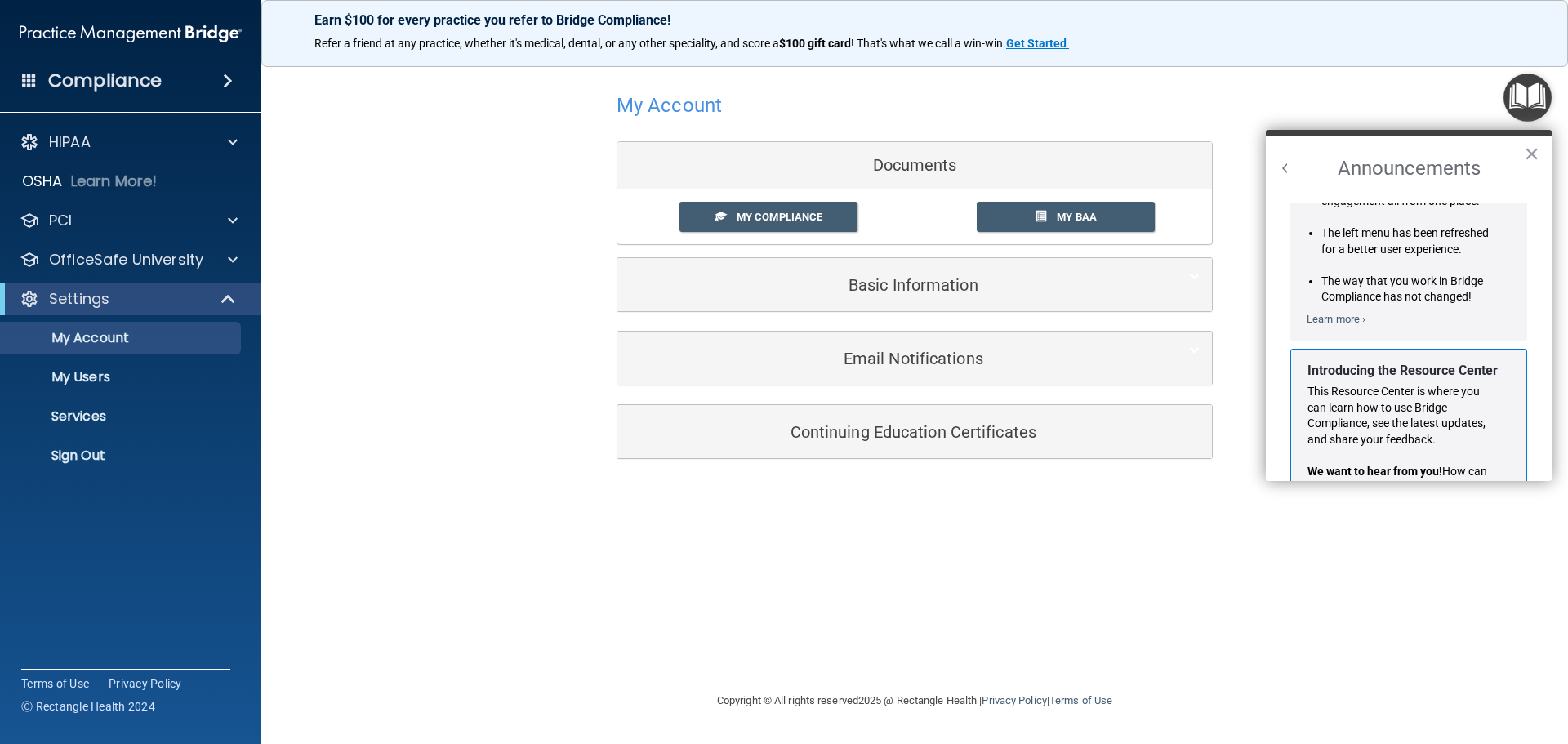
click at [1291, 167] on button "Back to Resource Center Home" at bounding box center [1285, 168] width 16 height 16
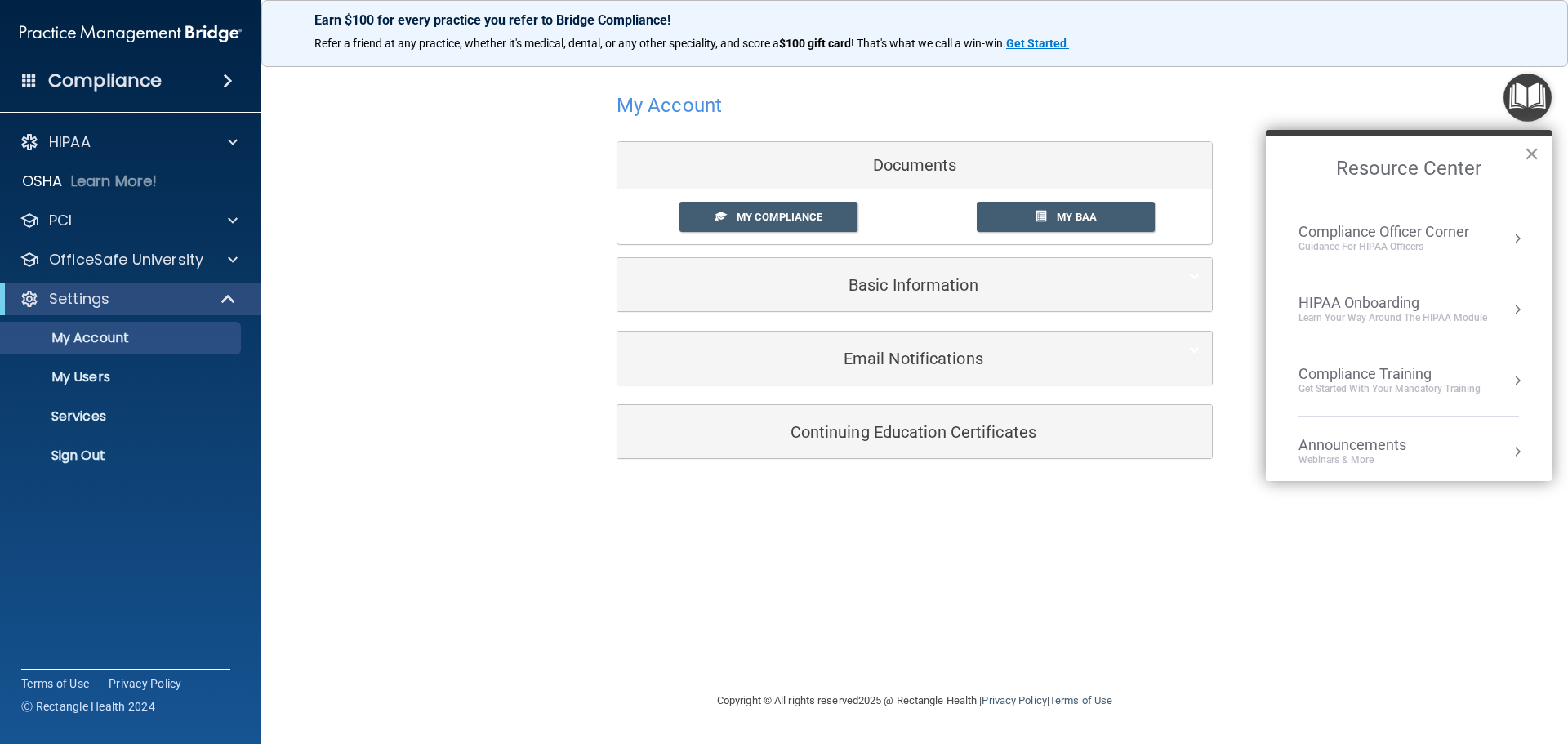
click at [1528, 162] on button "×" at bounding box center [1532, 153] width 15 height 26
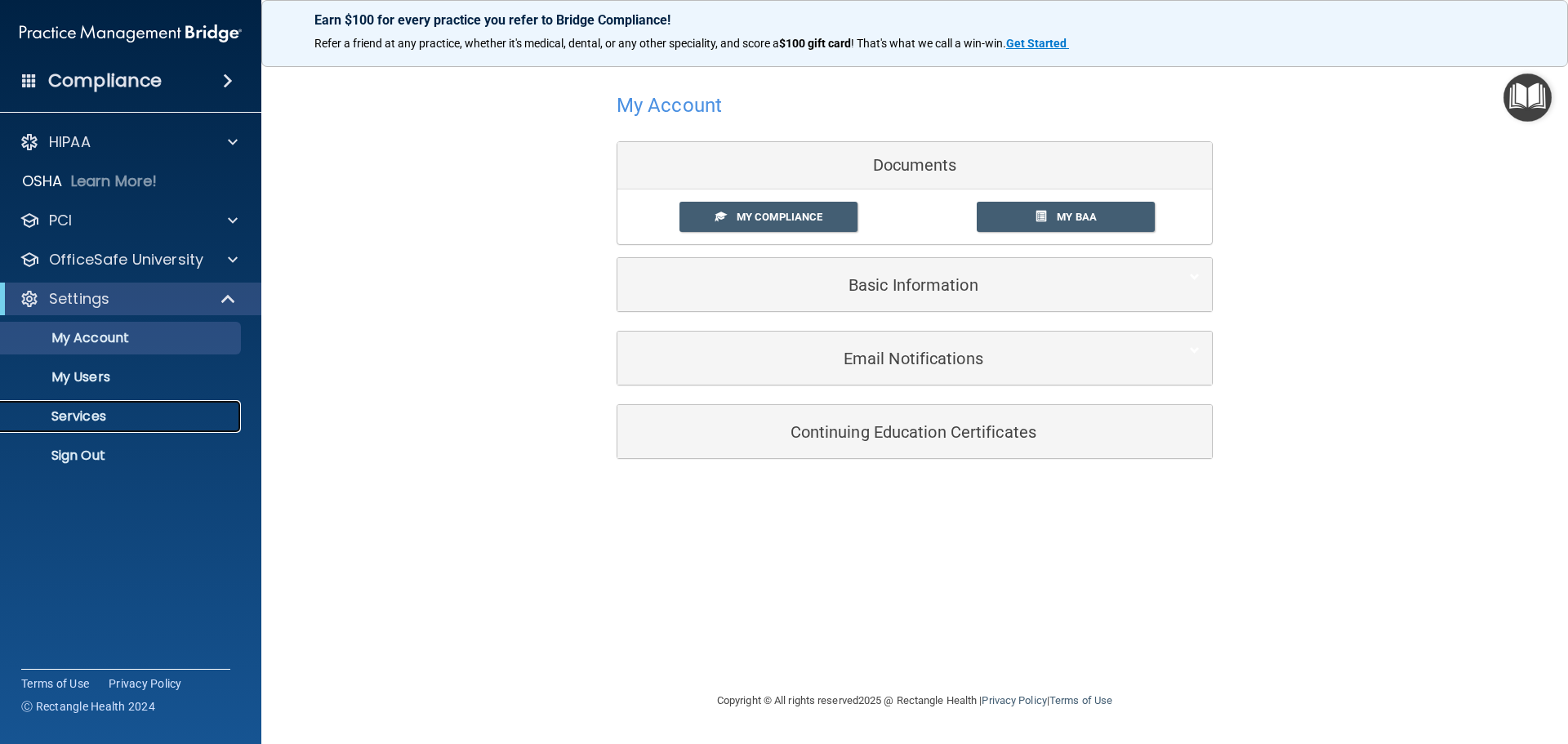
click at [102, 414] on p "Services" at bounding box center [122, 416] width 223 height 16
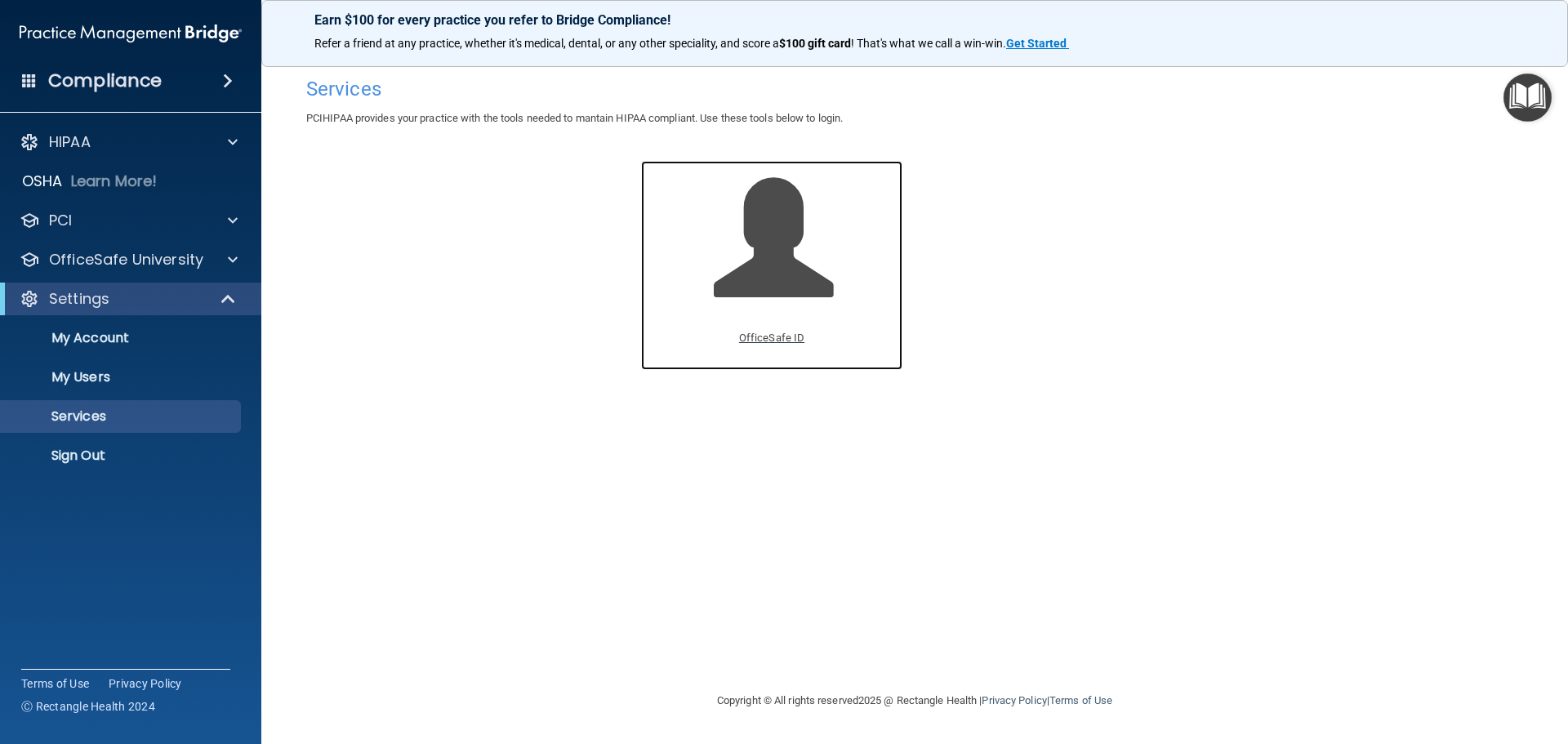
click at [766, 274] on span at bounding box center [791, 250] width 155 height 143
